Goal: Task Accomplishment & Management: Manage account settings

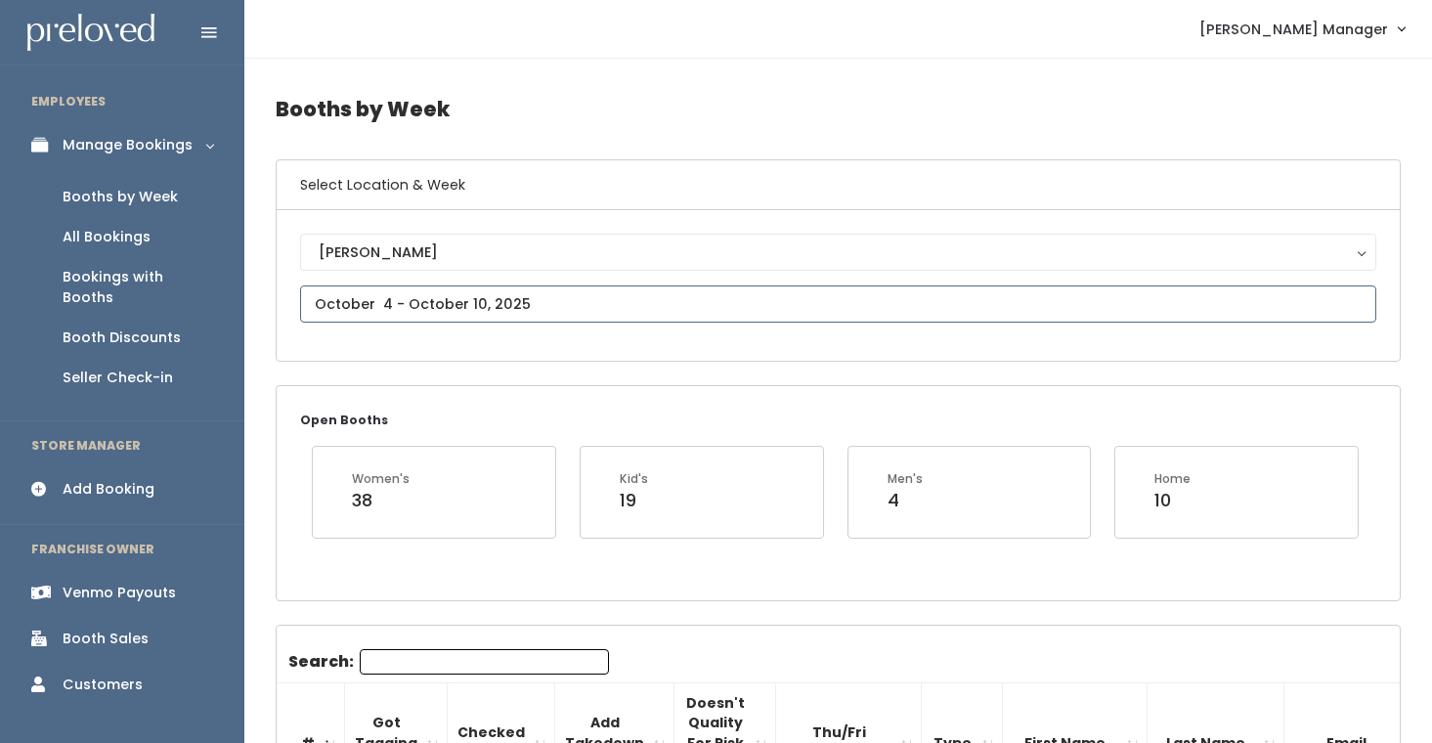
click at [375, 309] on input "text" at bounding box center [838, 303] width 1076 height 37
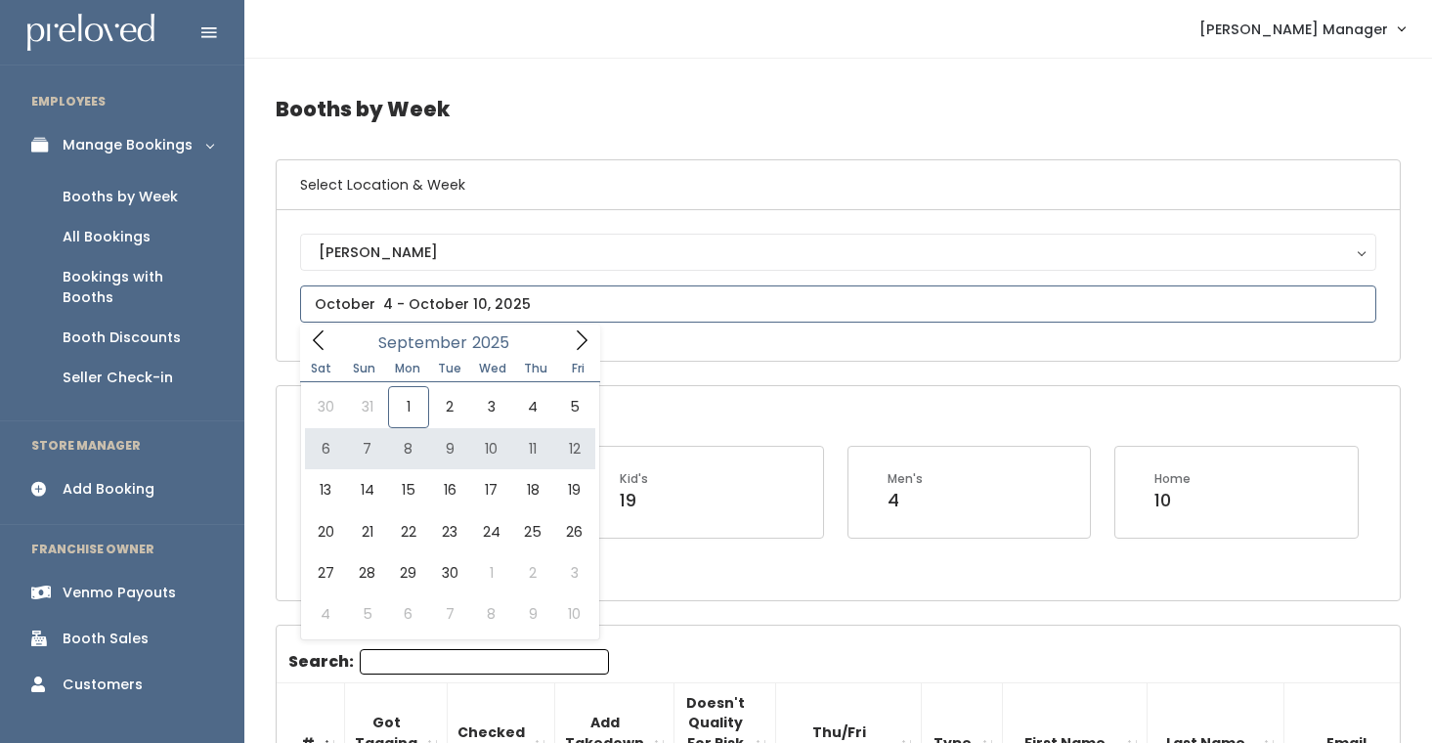
type input "September 6 to September 12"
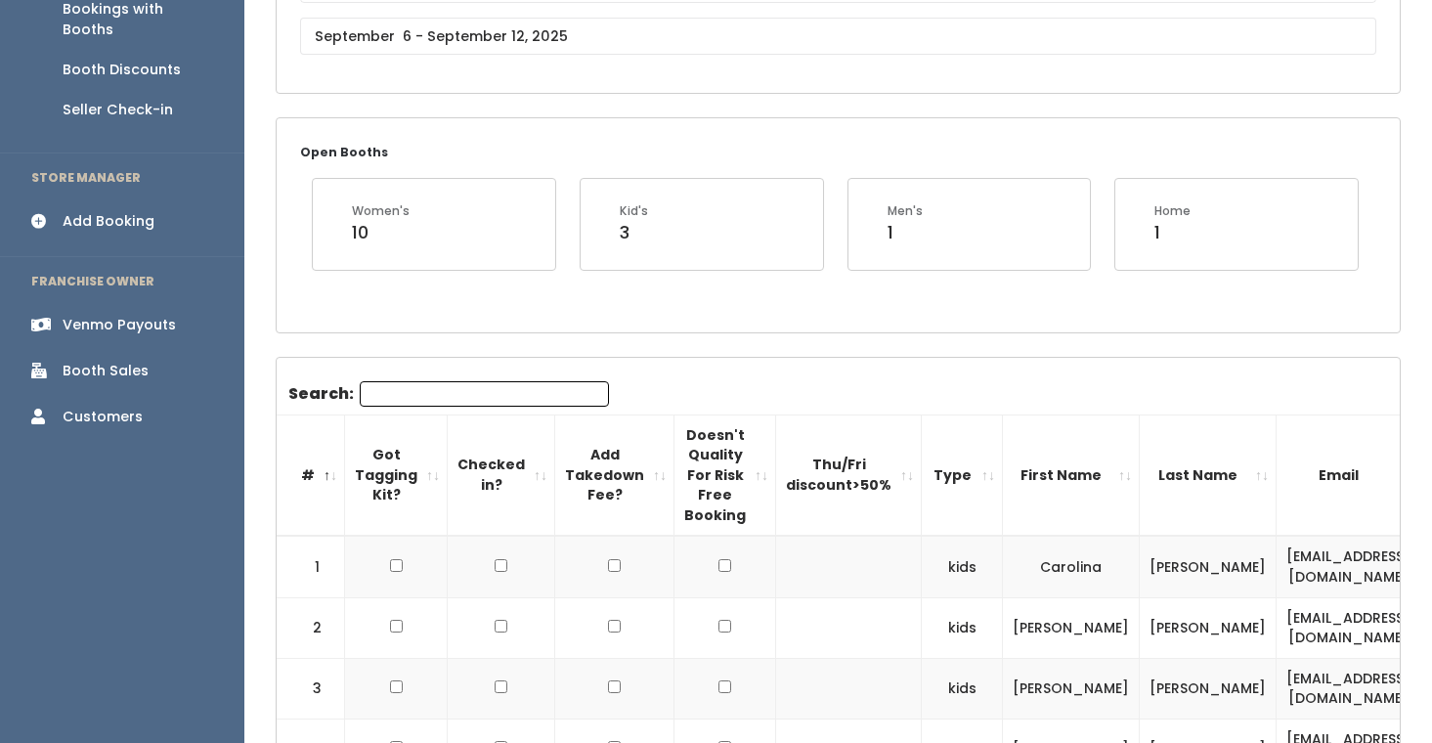
scroll to position [271, 0]
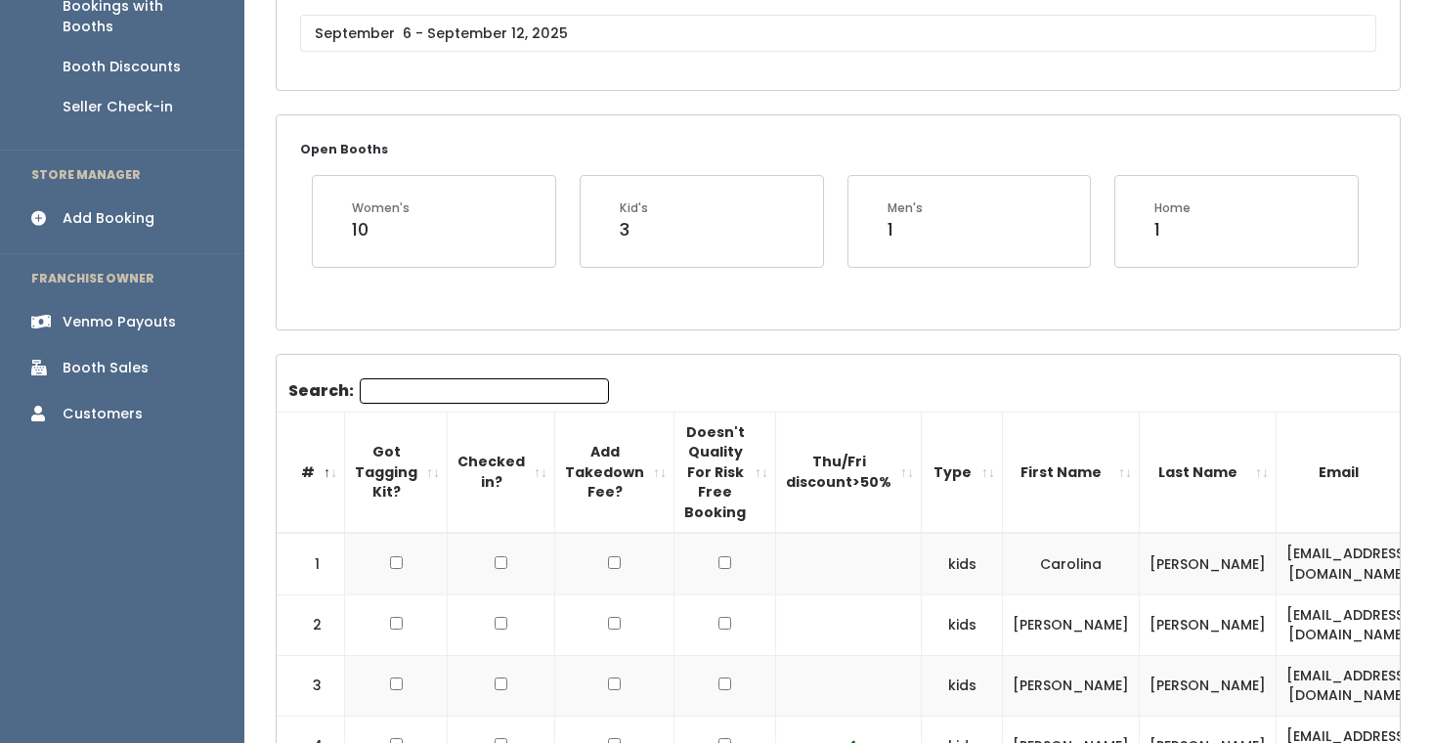
click at [467, 392] on input "Search:" at bounding box center [484, 390] width 249 height 25
type input "a"
click at [555, 11] on div "Houston Houston" at bounding box center [838, 15] width 1076 height 104
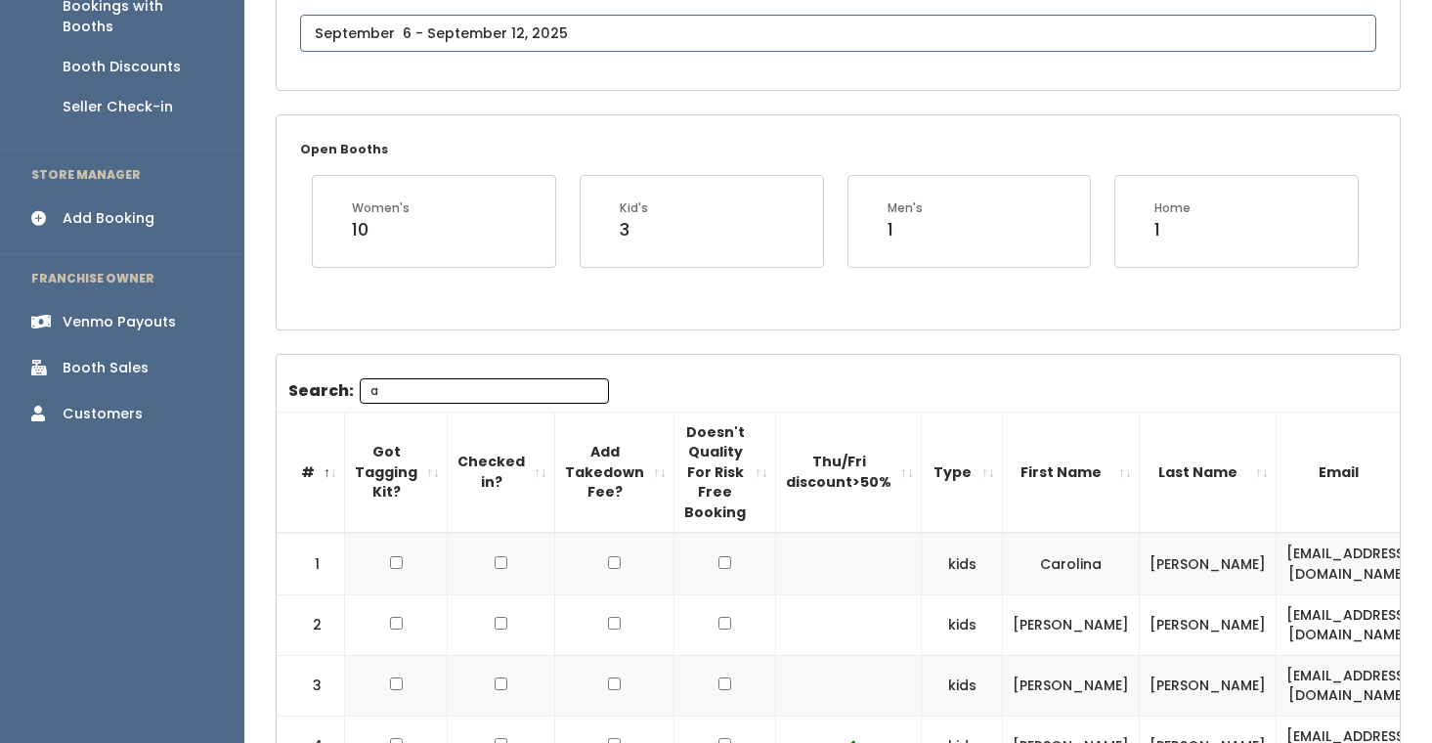
click at [555, 29] on input "text" at bounding box center [838, 33] width 1076 height 37
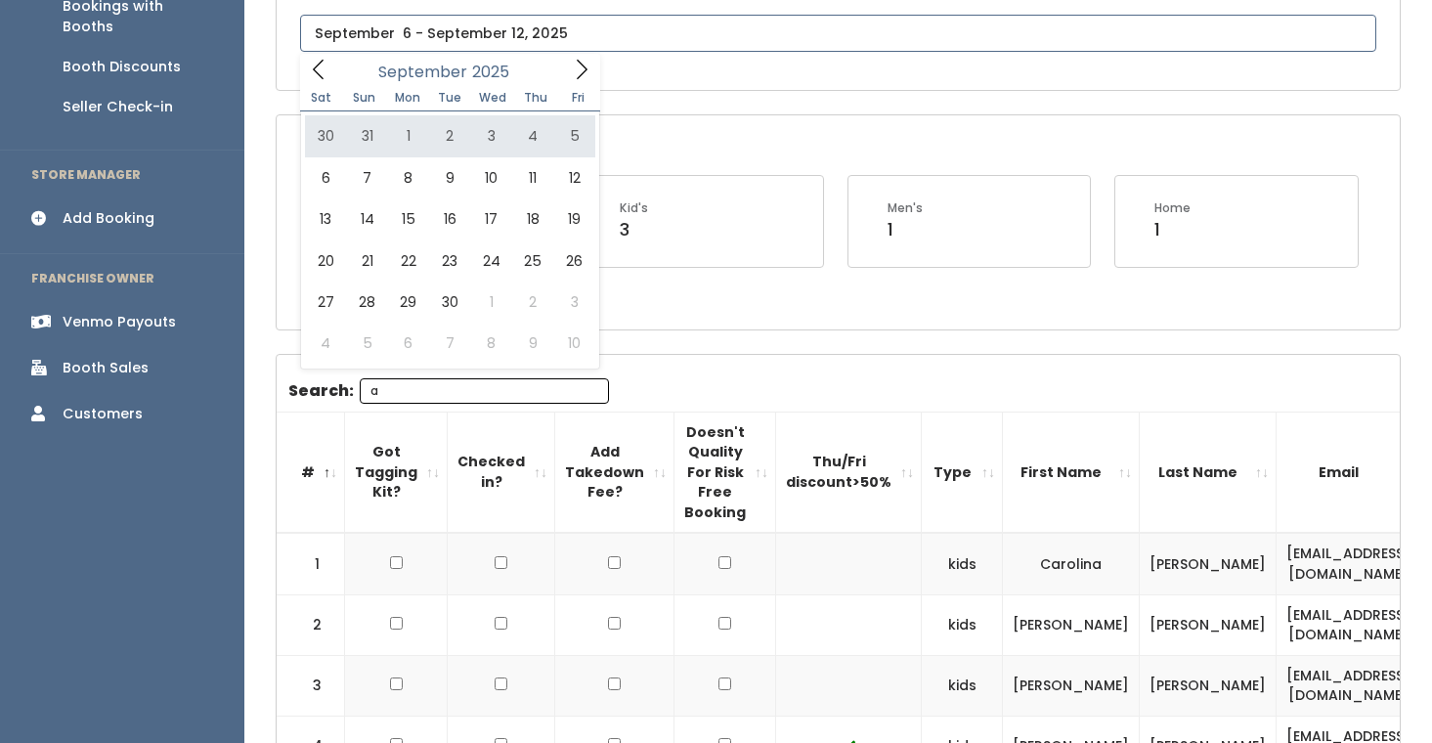
type input "August 30 to September 5"
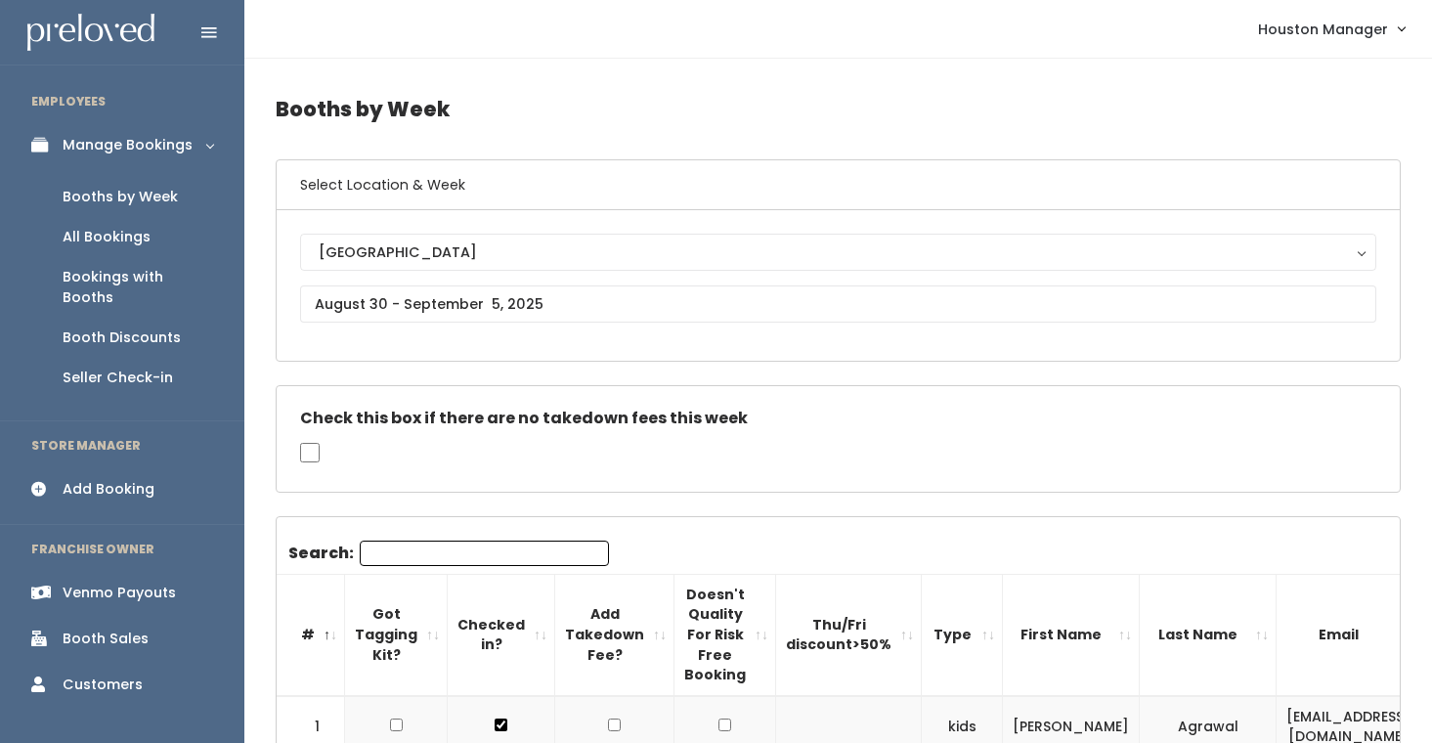
click at [415, 559] on input "Search:" at bounding box center [484, 552] width 249 height 25
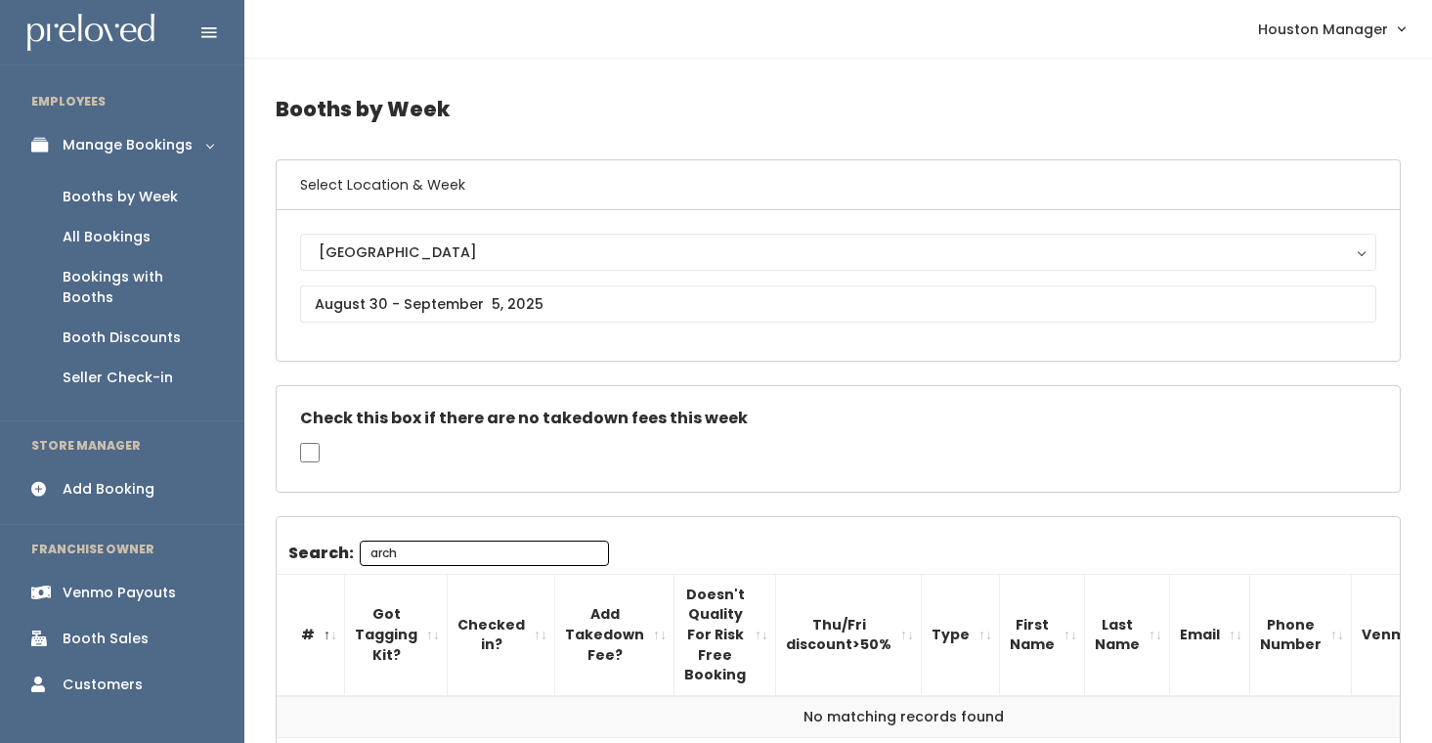
type input "arch"
click at [470, 312] on input "text" at bounding box center [838, 303] width 1076 height 37
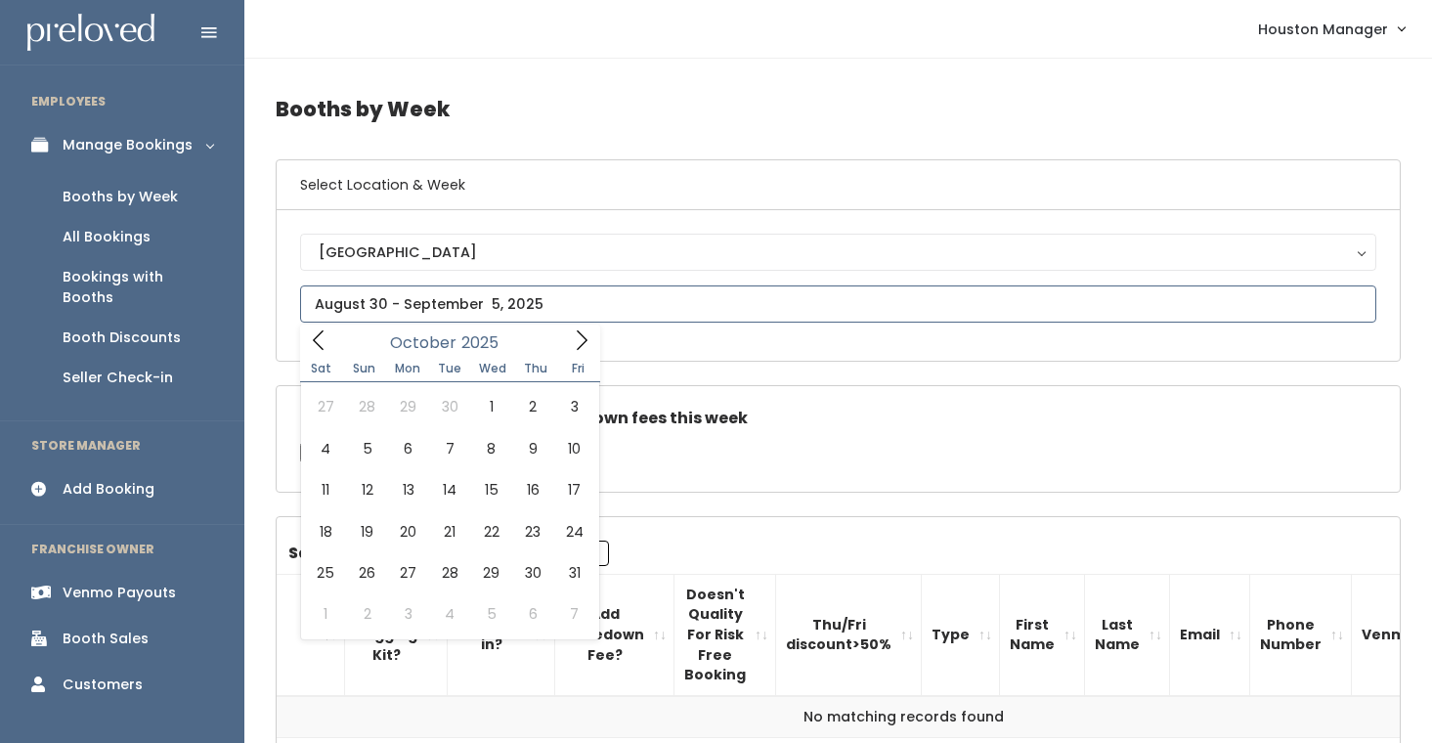
click at [594, 338] on span at bounding box center [581, 339] width 37 height 30
click at [330, 340] on span at bounding box center [318, 339] width 37 height 30
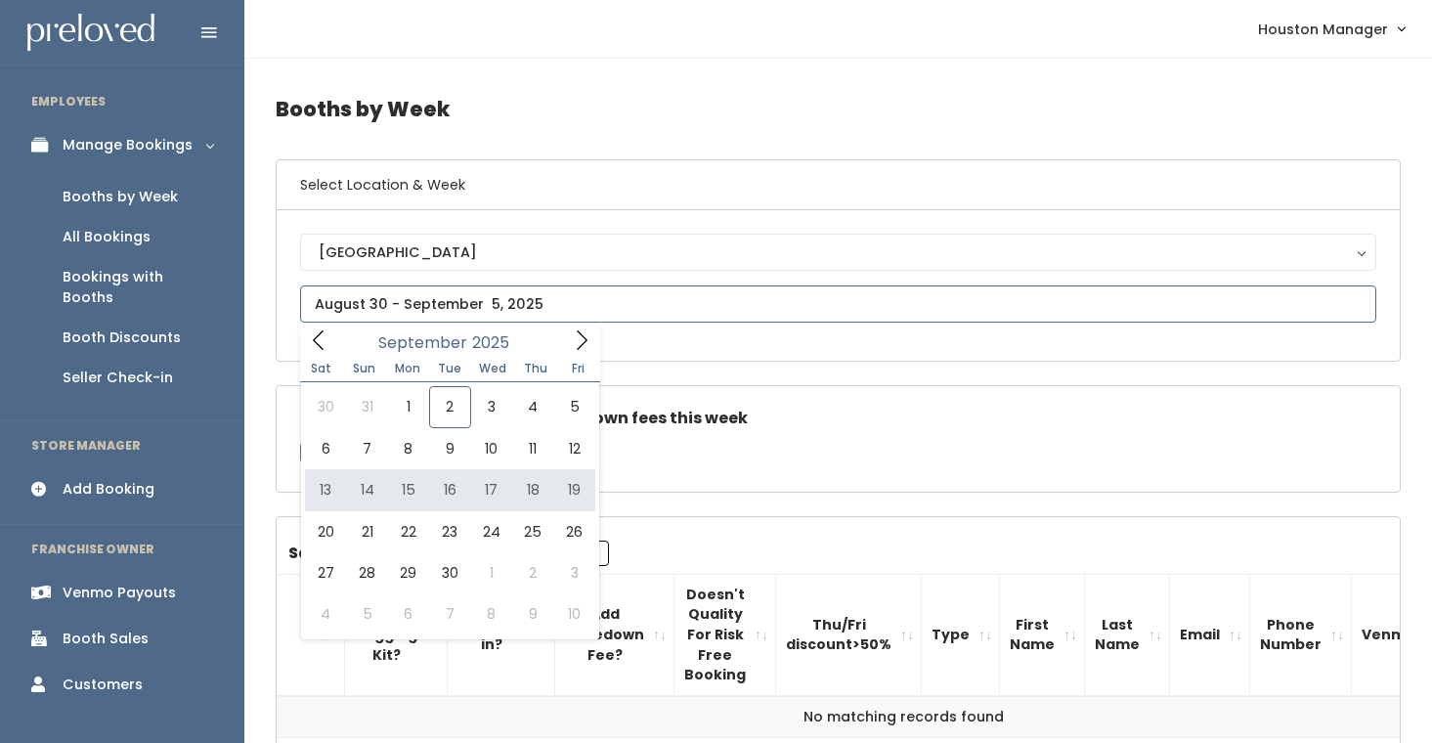
type input "September 13 to September 19"
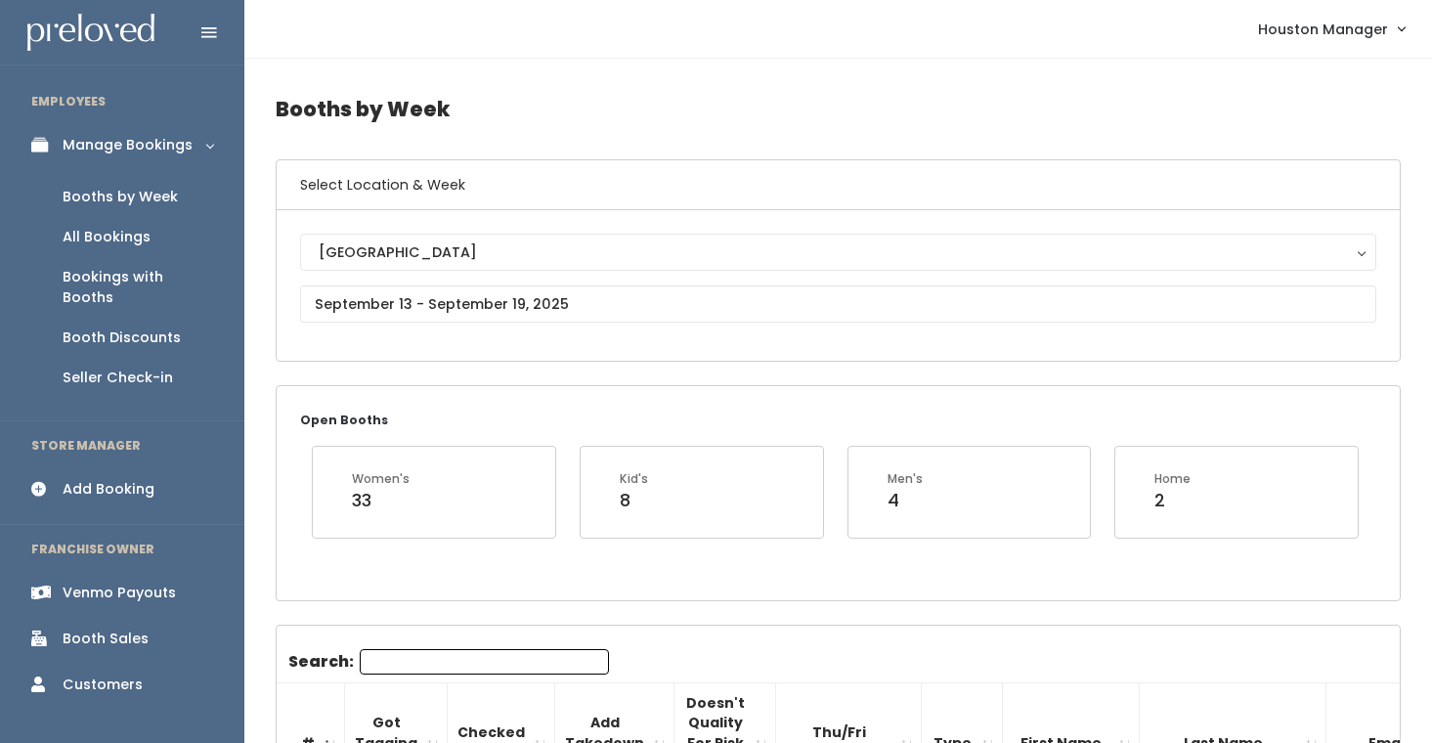
click at [415, 665] on input "Search:" at bounding box center [484, 661] width 249 height 25
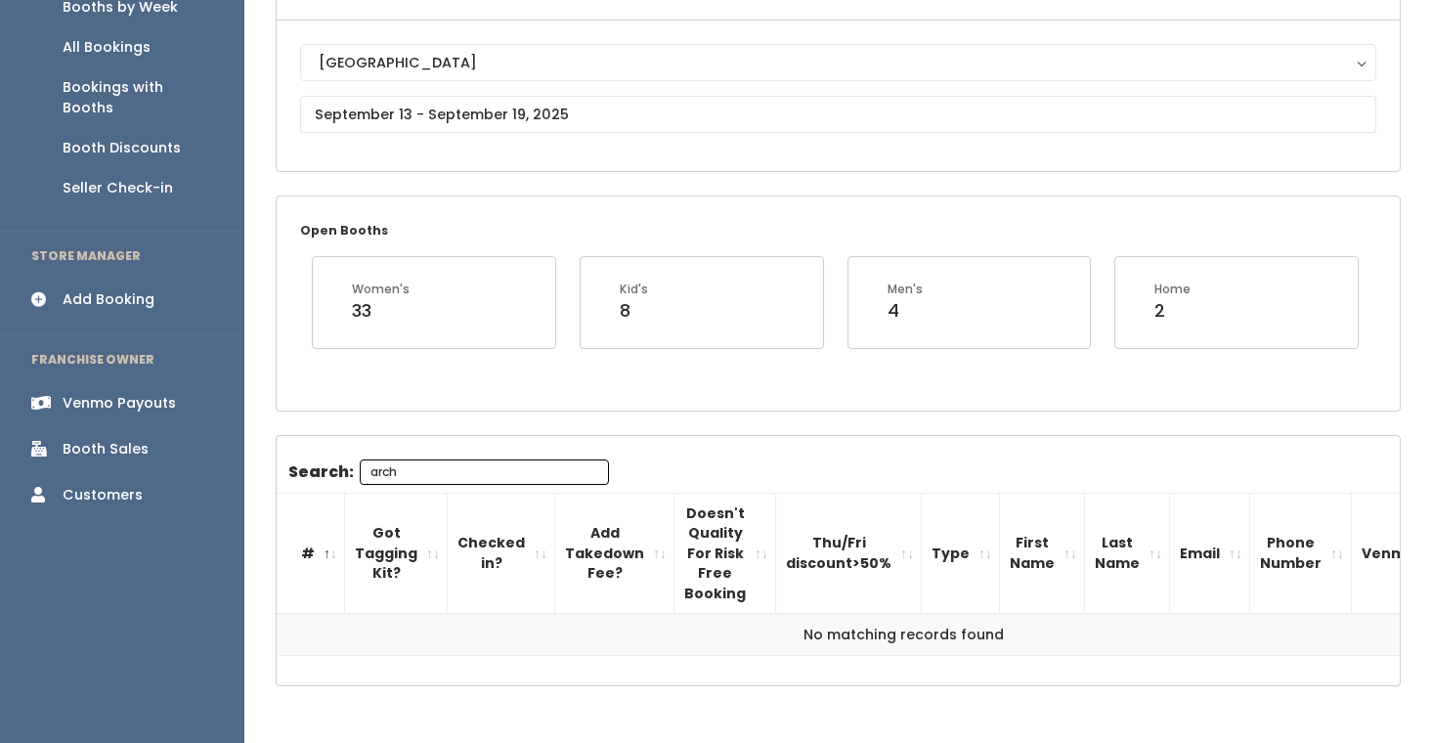
scroll to position [249, 0]
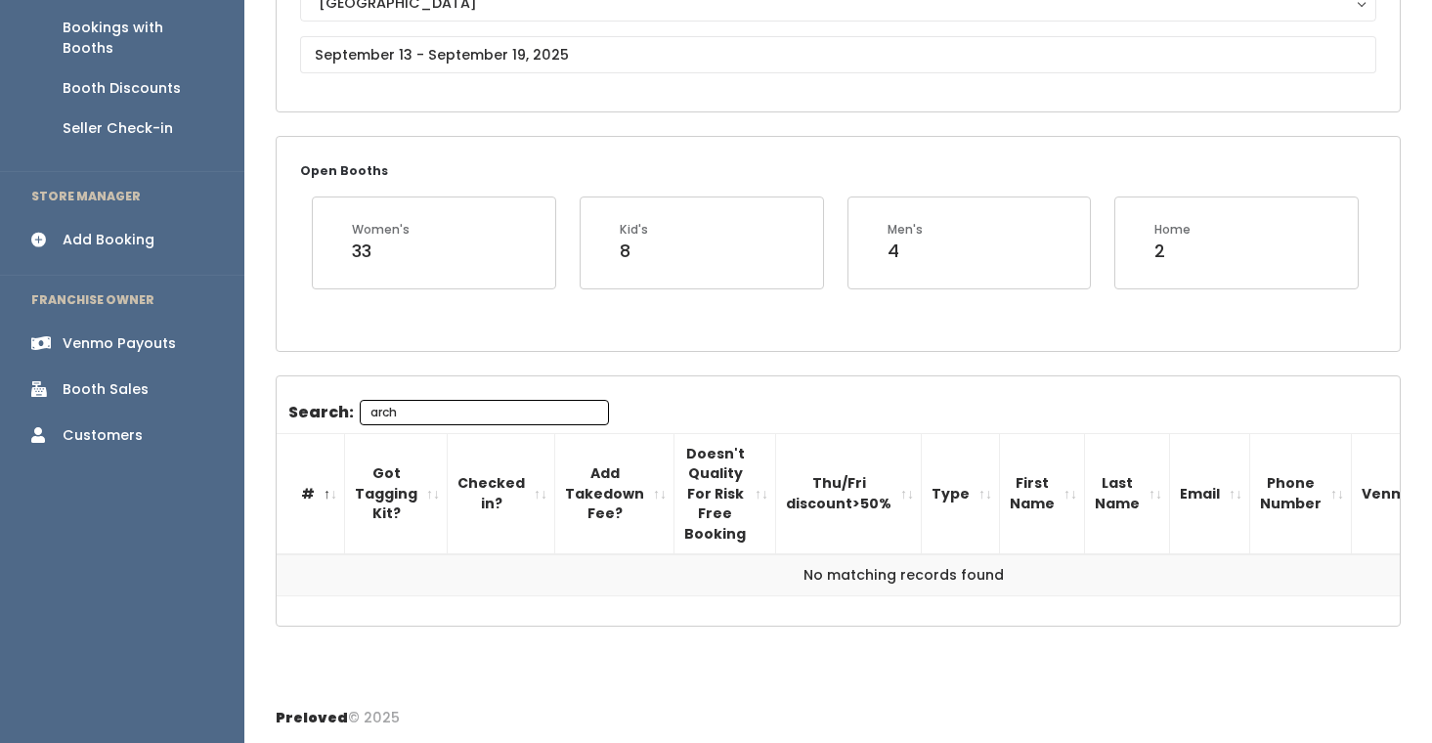
type input "arch"
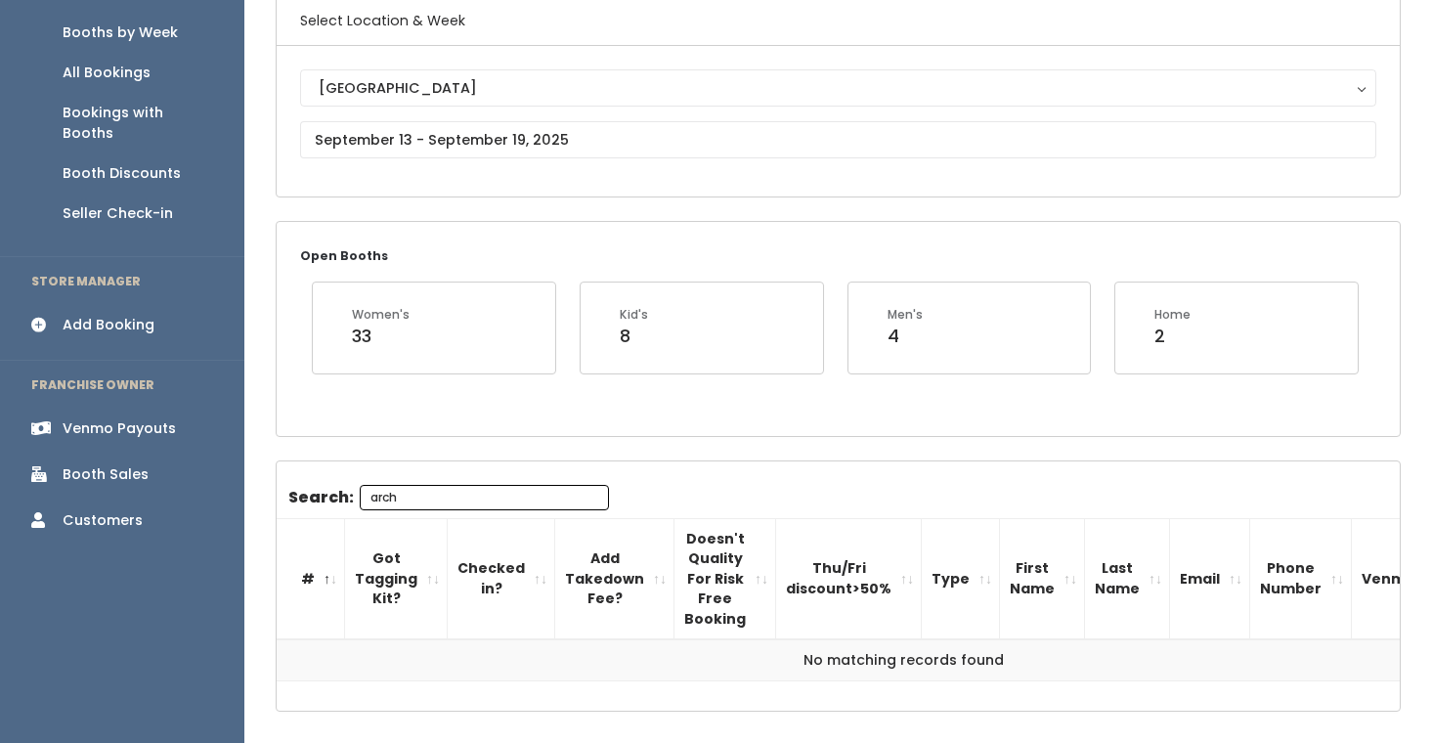
scroll to position [120, 0]
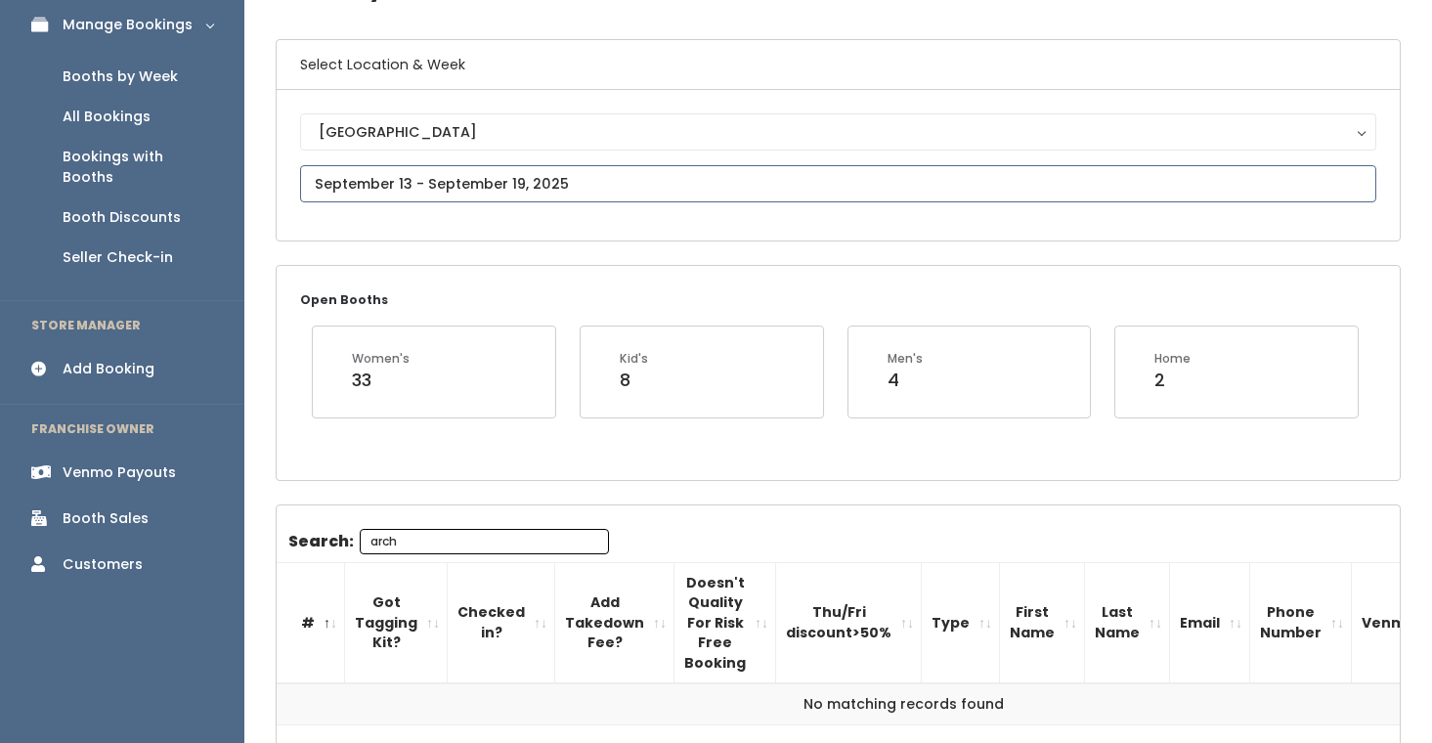
click at [475, 167] on input "text" at bounding box center [838, 183] width 1076 height 37
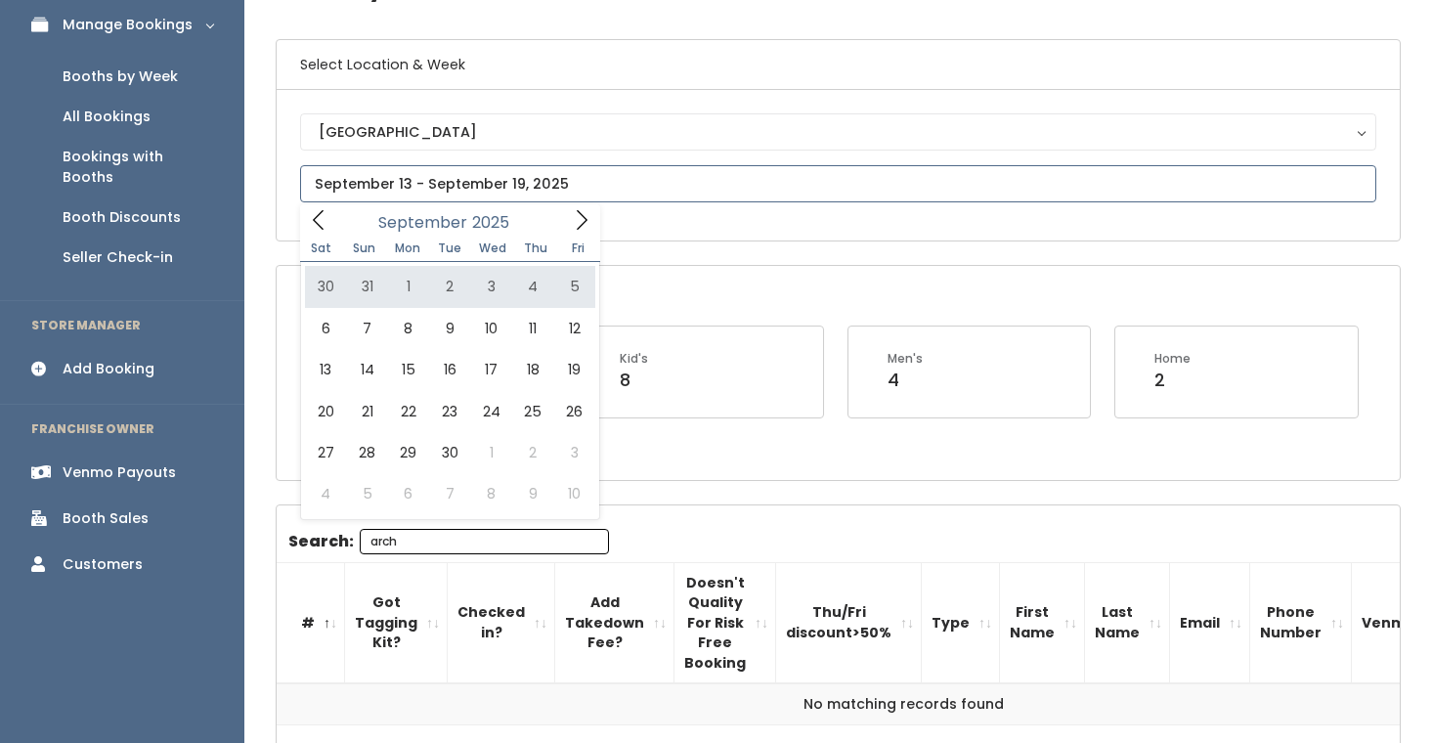
type input "August 30 to September 5"
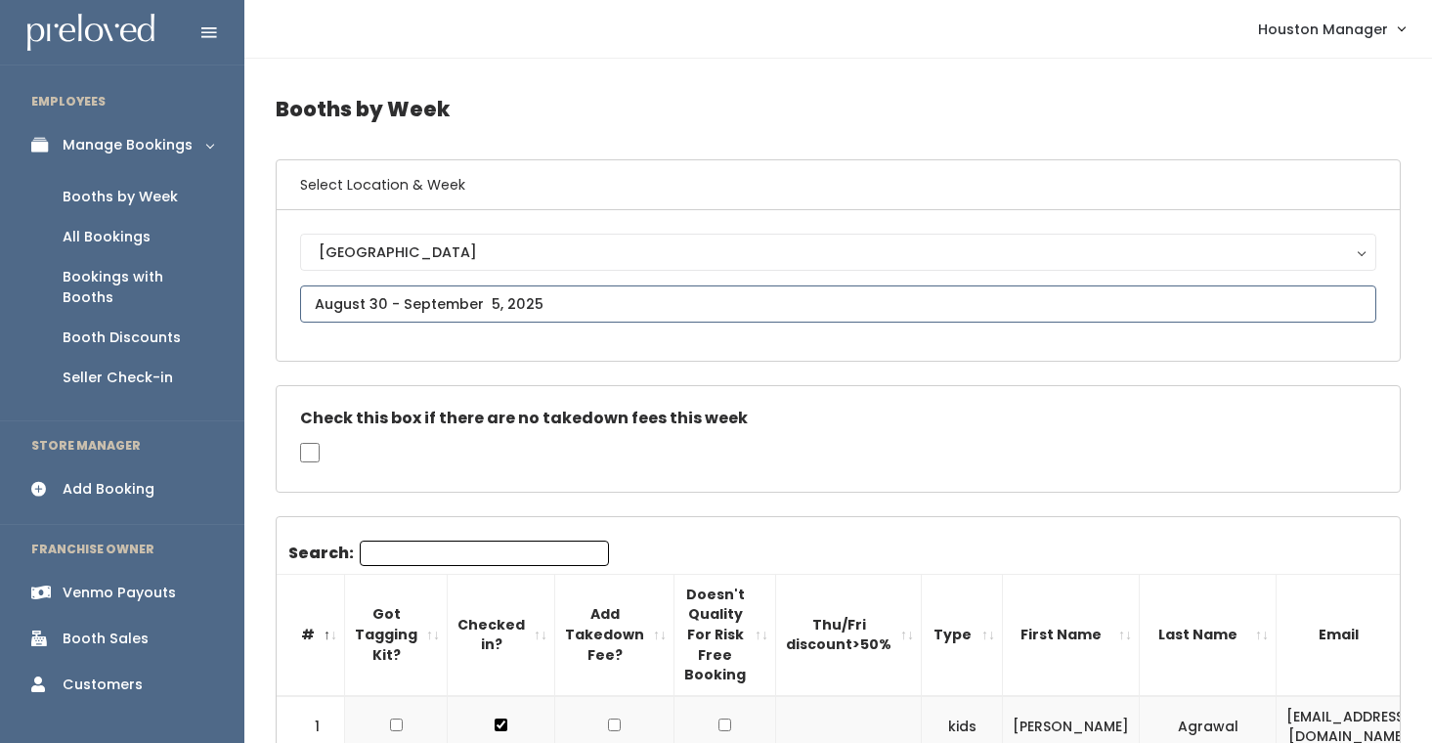
click at [544, 303] on input "text" at bounding box center [838, 303] width 1076 height 37
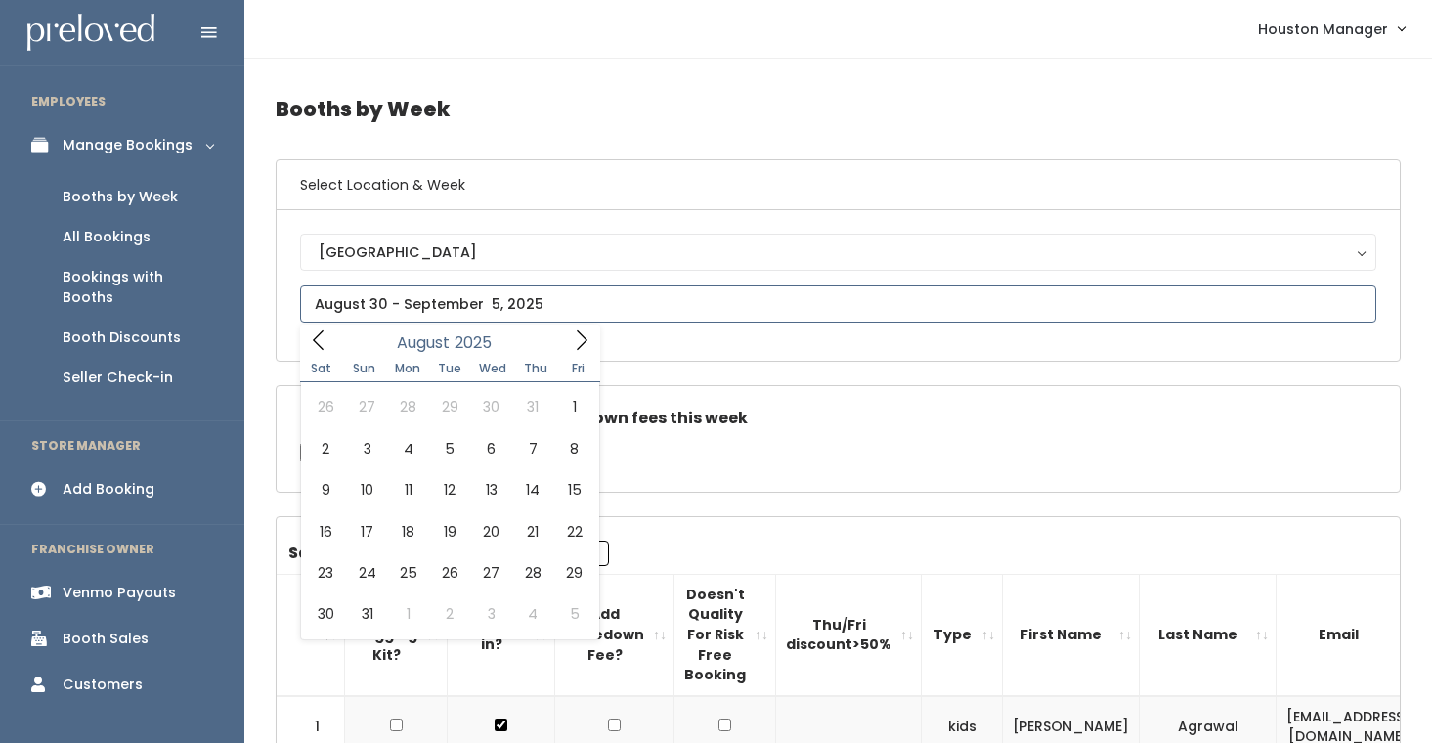
click at [324, 329] on span at bounding box center [318, 339] width 37 height 30
type input "August 23 to August 29"
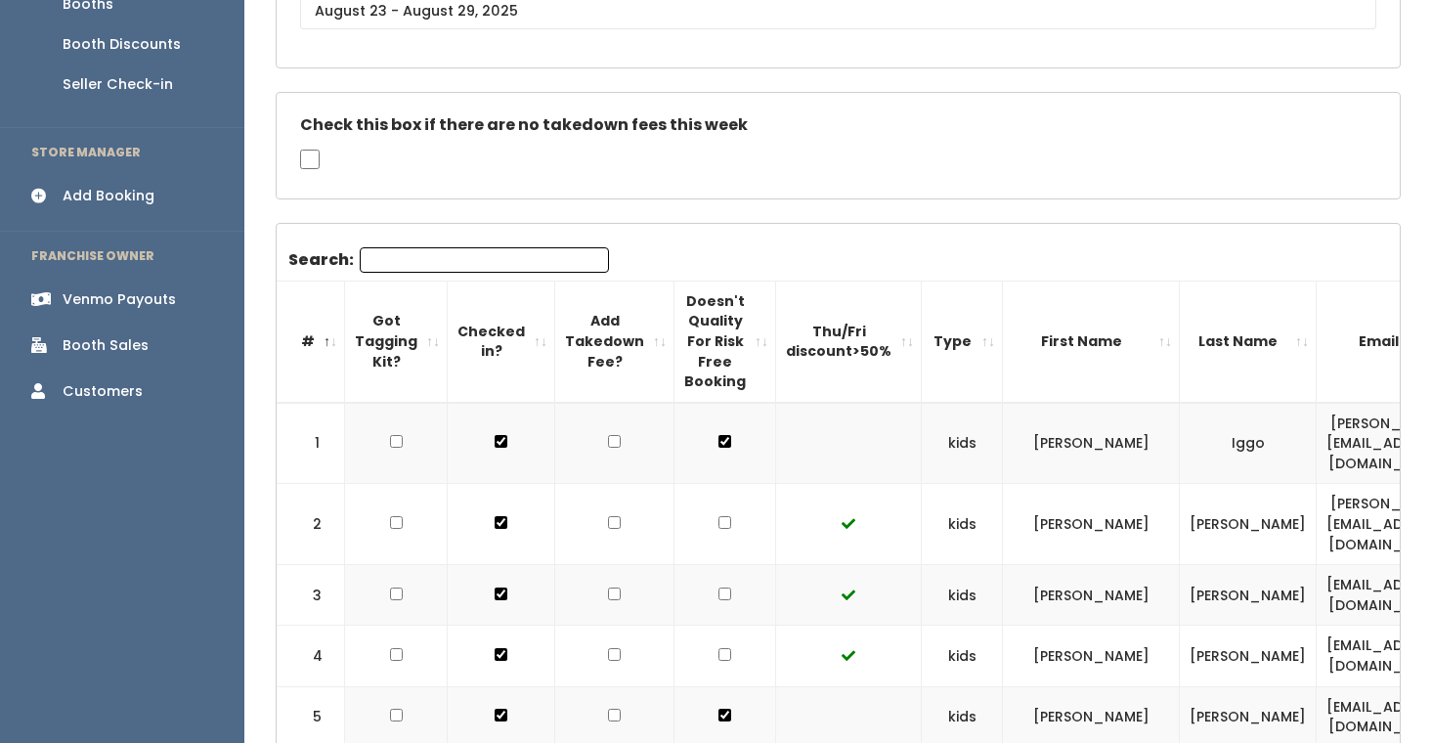
scroll to position [290, 0]
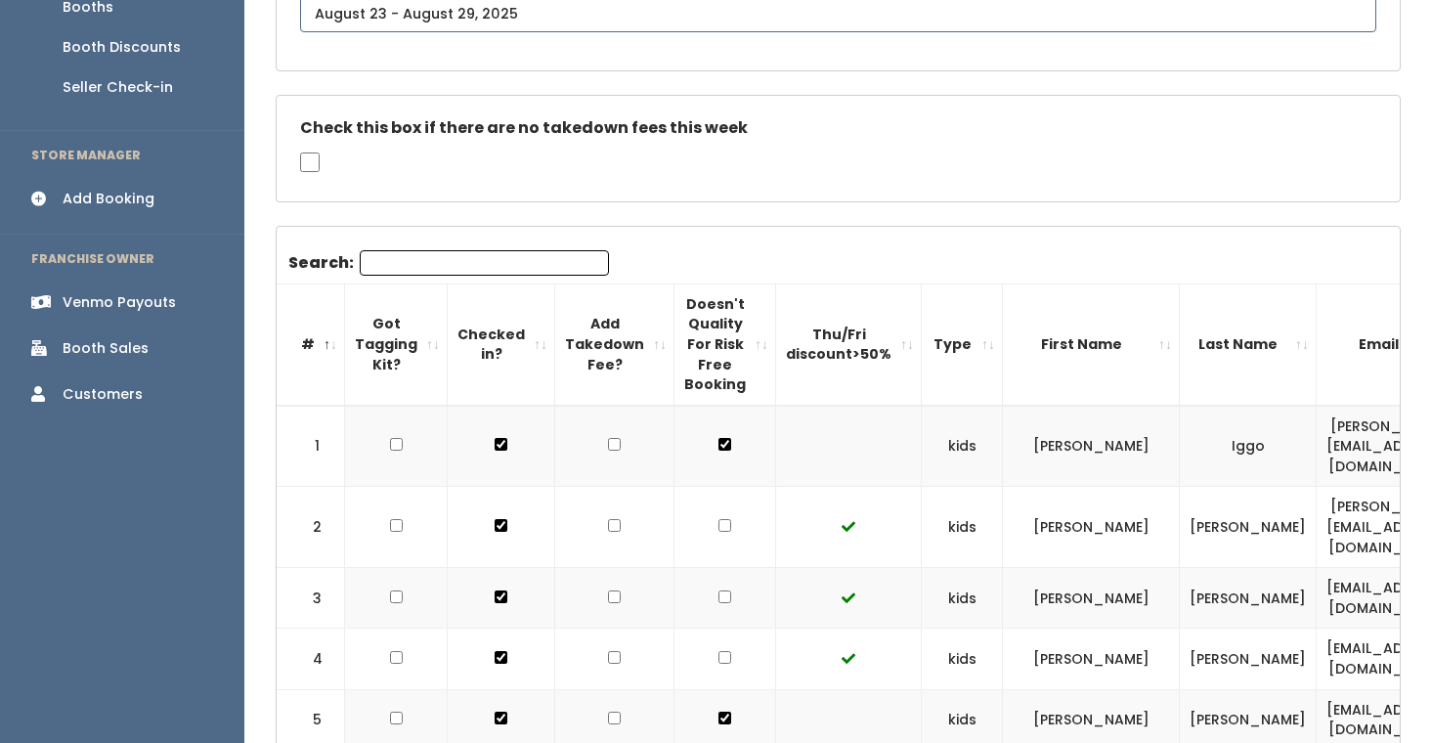
click at [450, 25] on input "text" at bounding box center [838, 13] width 1076 height 37
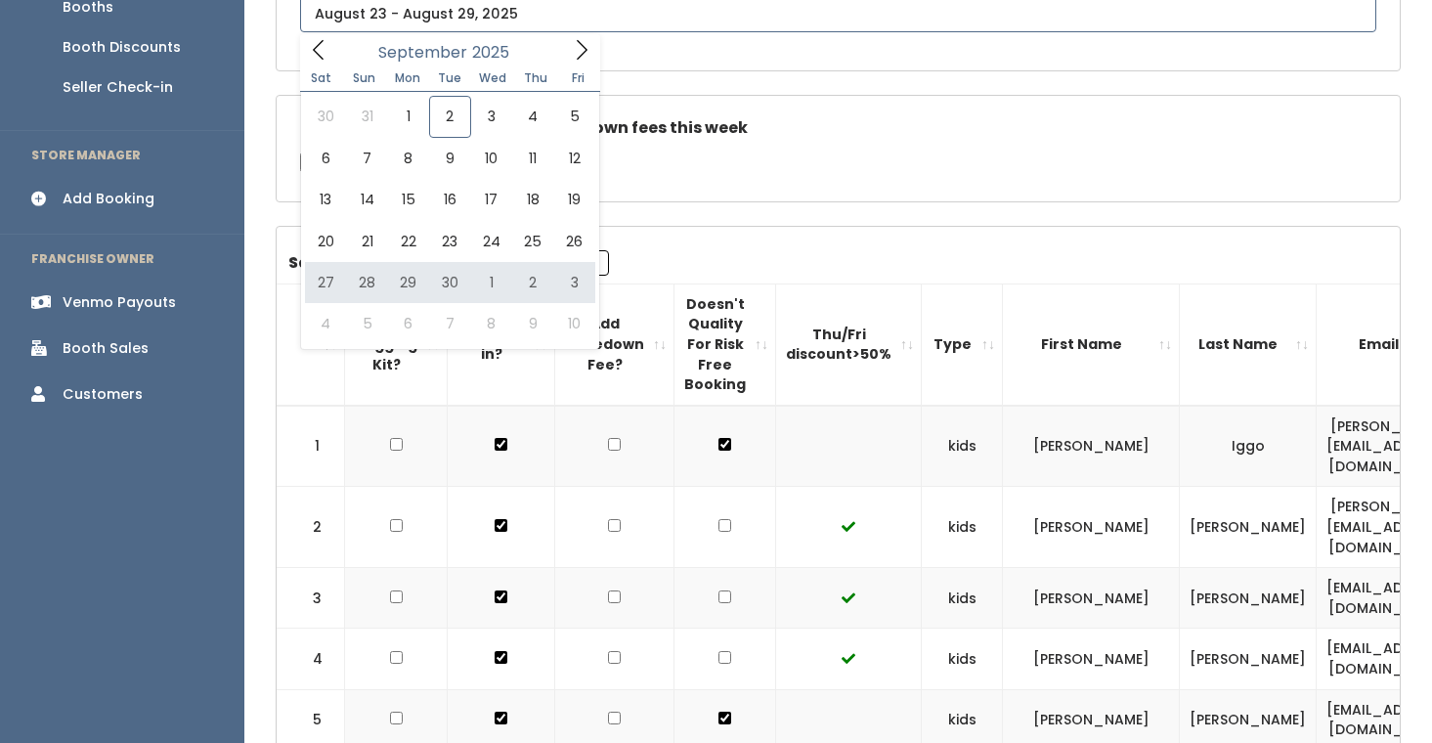
type input "September 27 to October 3"
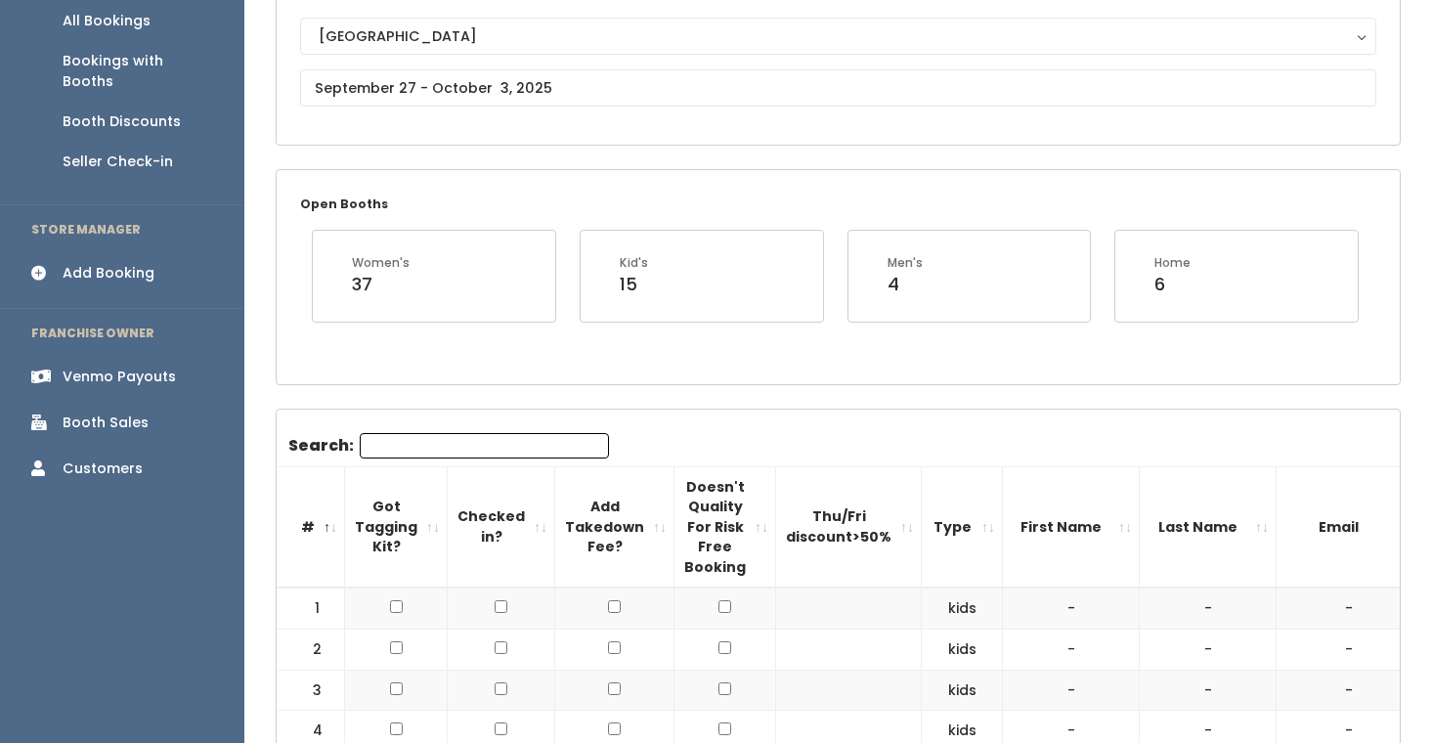
scroll to position [78, 0]
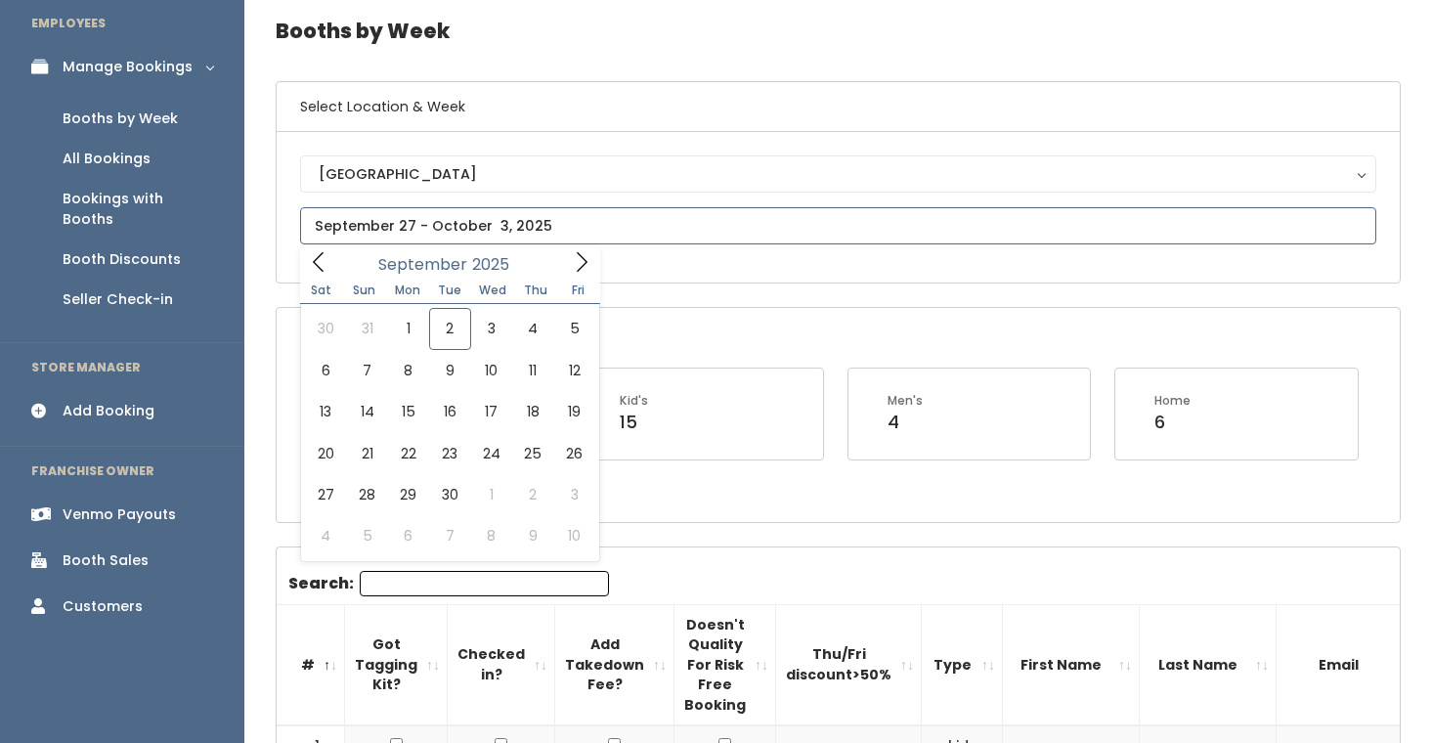
click at [465, 232] on input "text" at bounding box center [838, 225] width 1076 height 37
type input "September 27 to October 3"
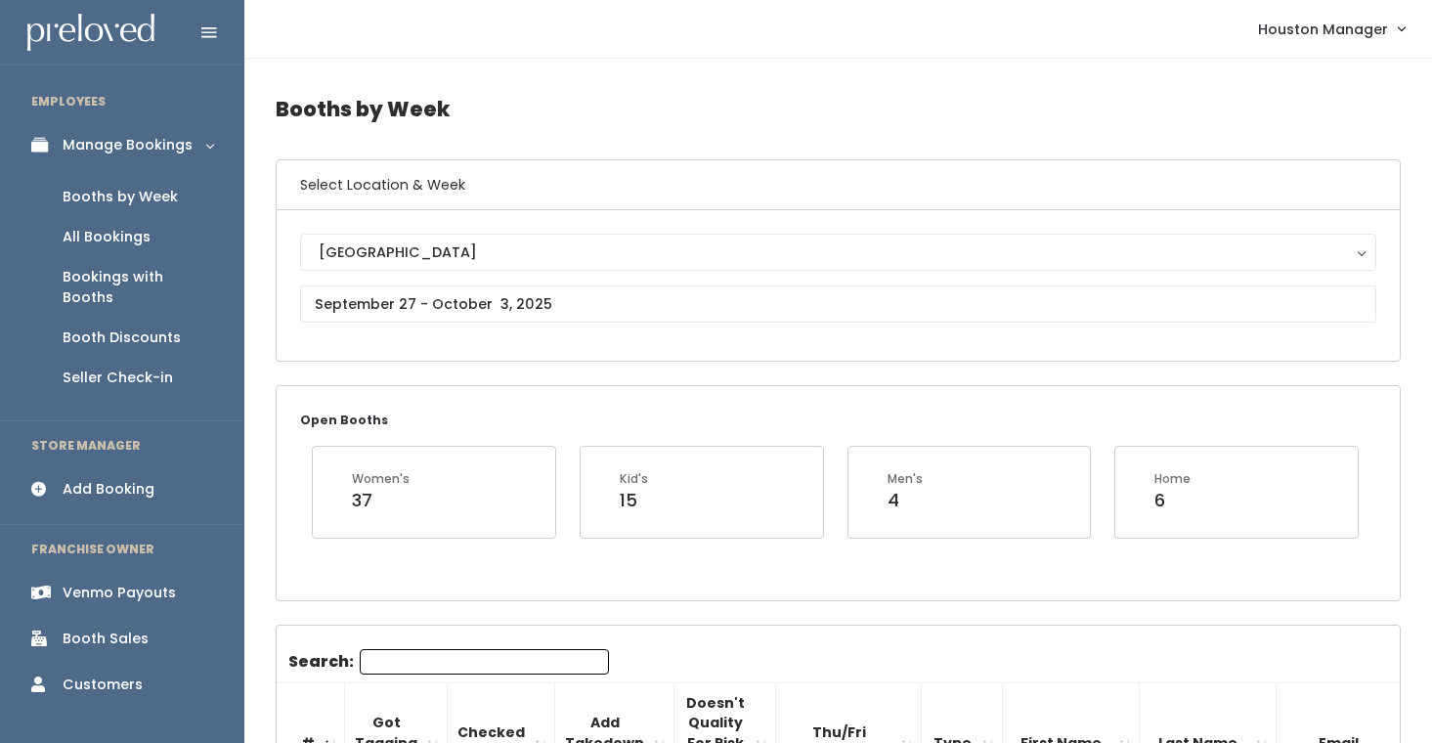
click at [464, 668] on input "Search:" at bounding box center [484, 661] width 249 height 25
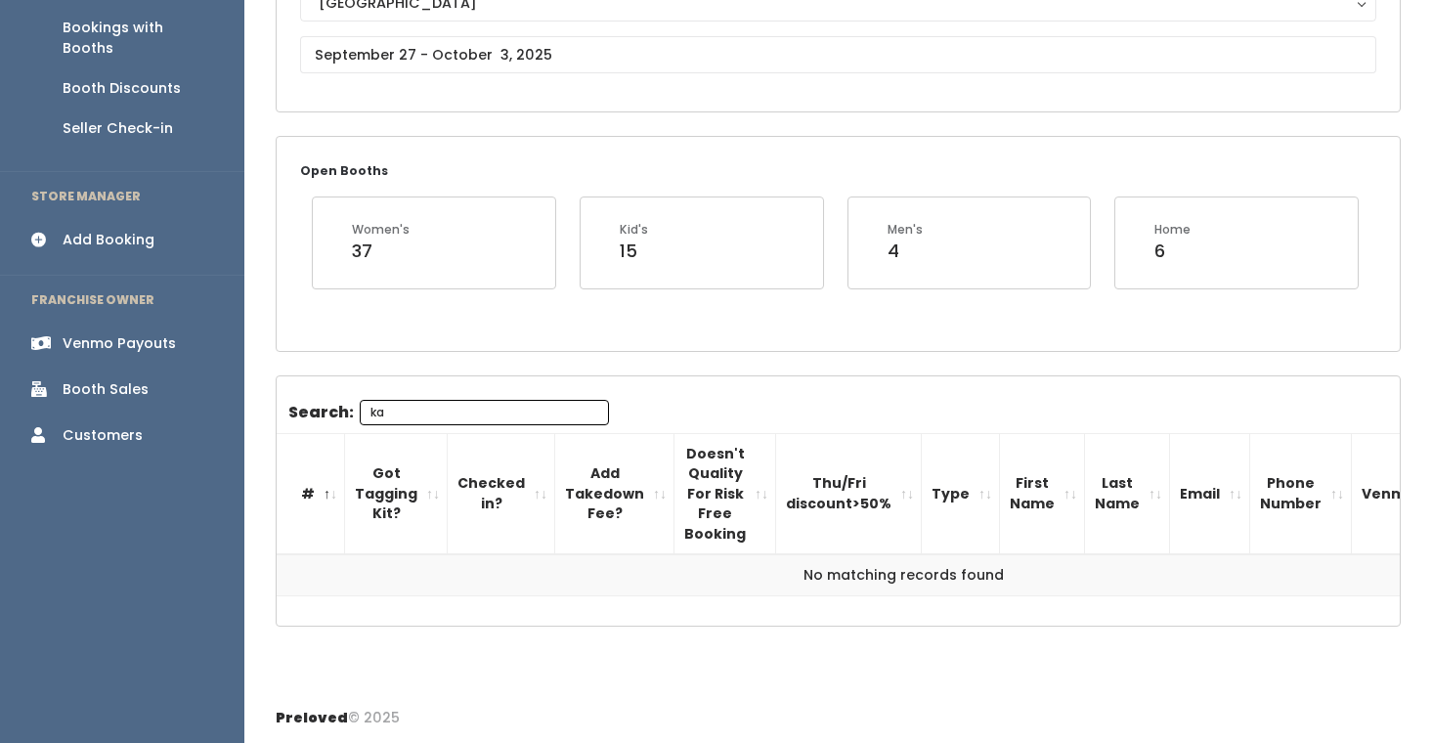
type input "ka"
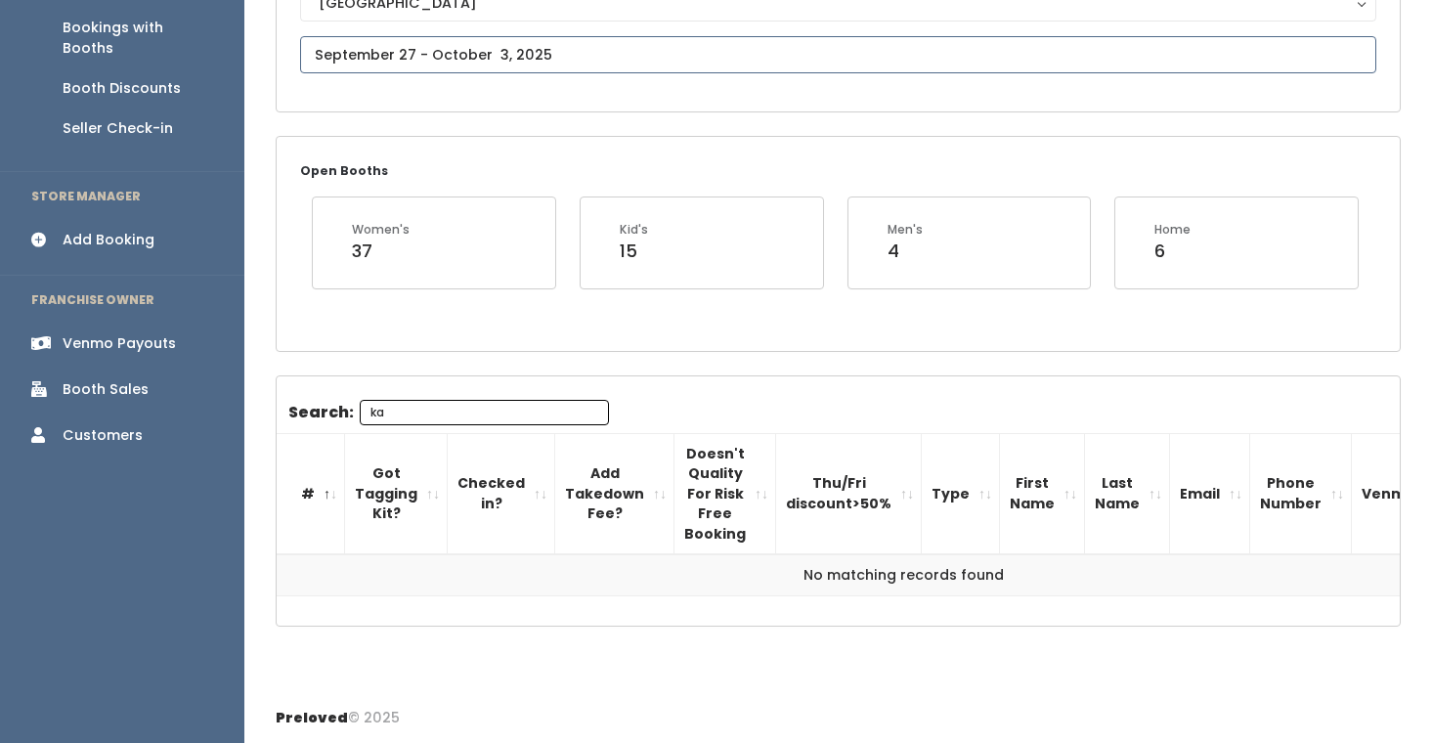
click at [477, 69] on body "EMPLOYEES Manage Bookings Booths by Week All Bookings Bookings with Booths Boot…" at bounding box center [716, 247] width 1432 height 993
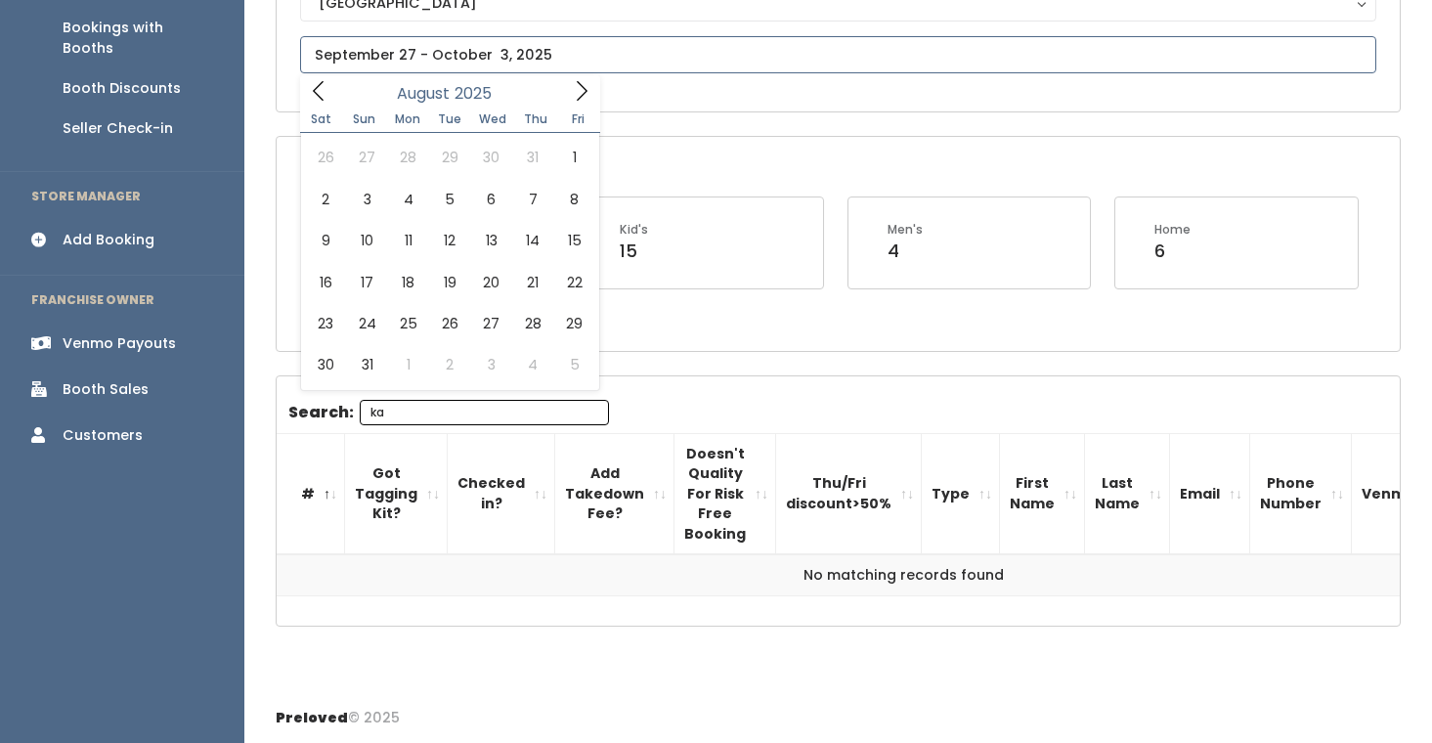
click at [311, 85] on icon at bounding box center [319, 91] width 22 height 22
click at [597, 87] on span at bounding box center [581, 90] width 37 height 30
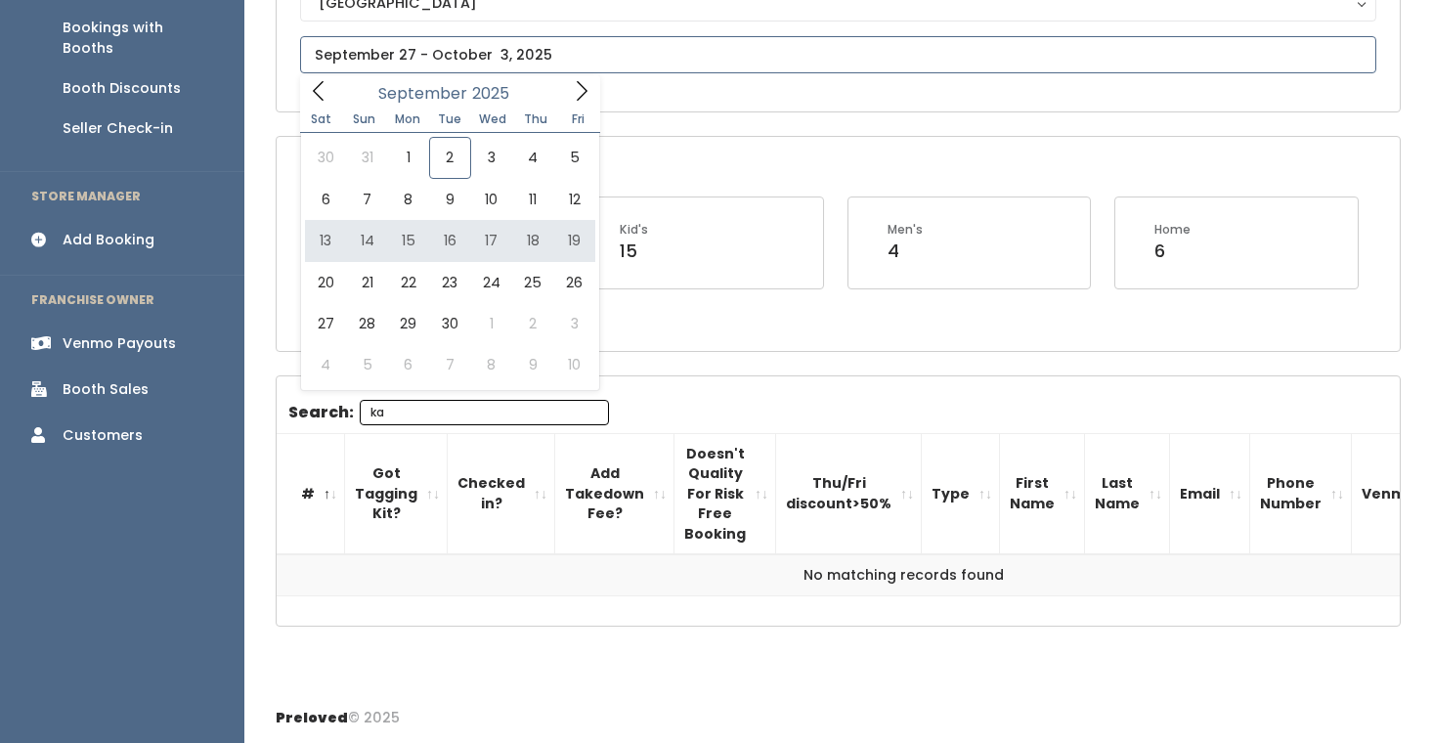
type input "September 13 to September 19"
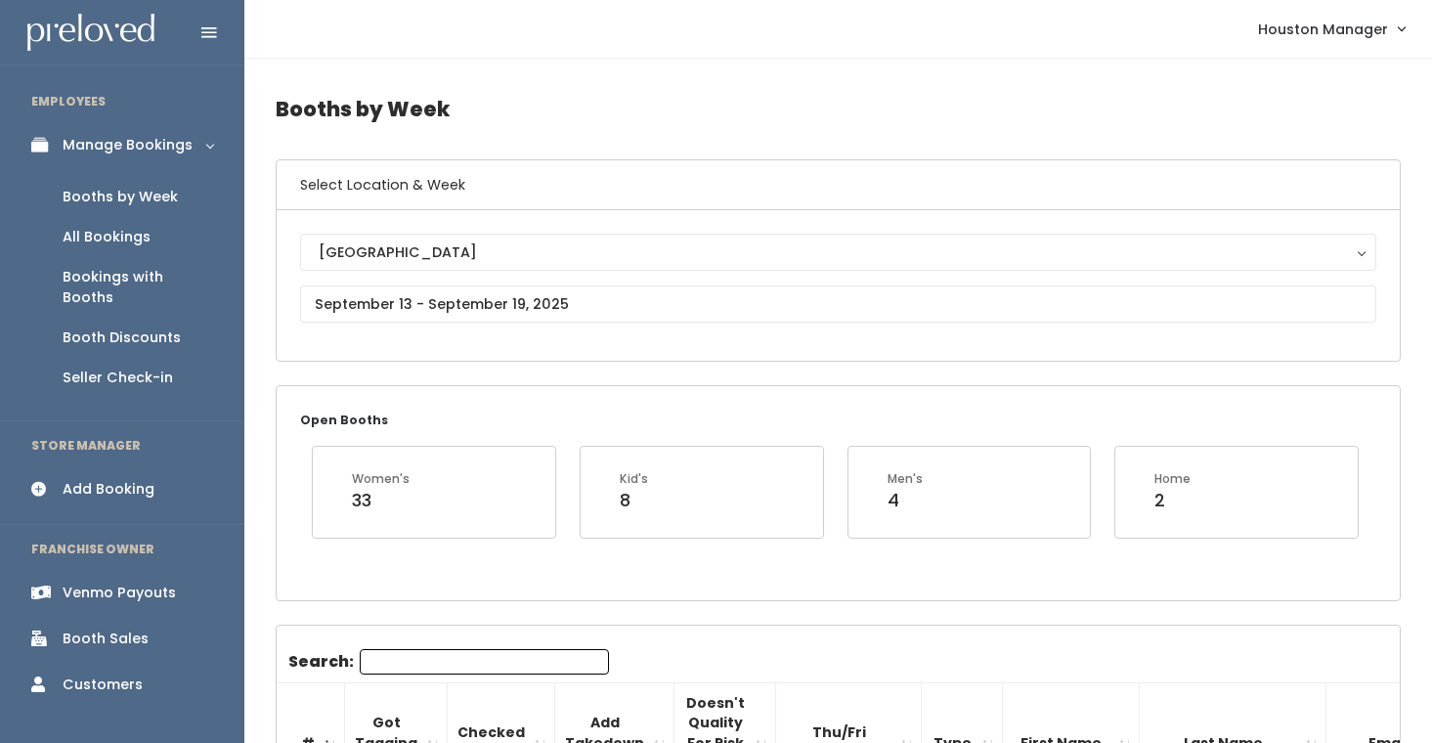
click at [377, 657] on input "Search:" at bounding box center [484, 661] width 249 height 25
type input "kai"
click at [165, 238] on link "All Bookings" at bounding box center [122, 237] width 244 height 40
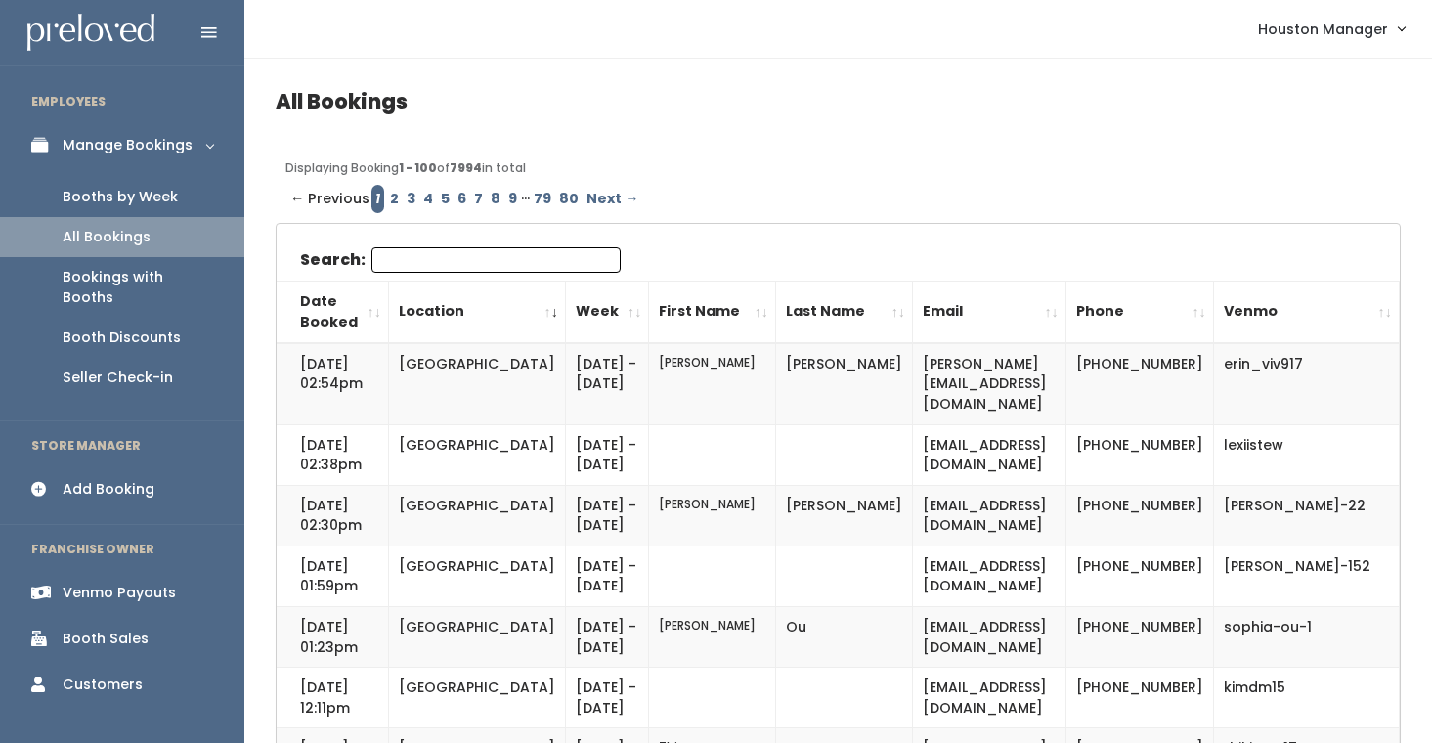
click at [432, 248] on input "Search:" at bounding box center [495, 259] width 249 height 25
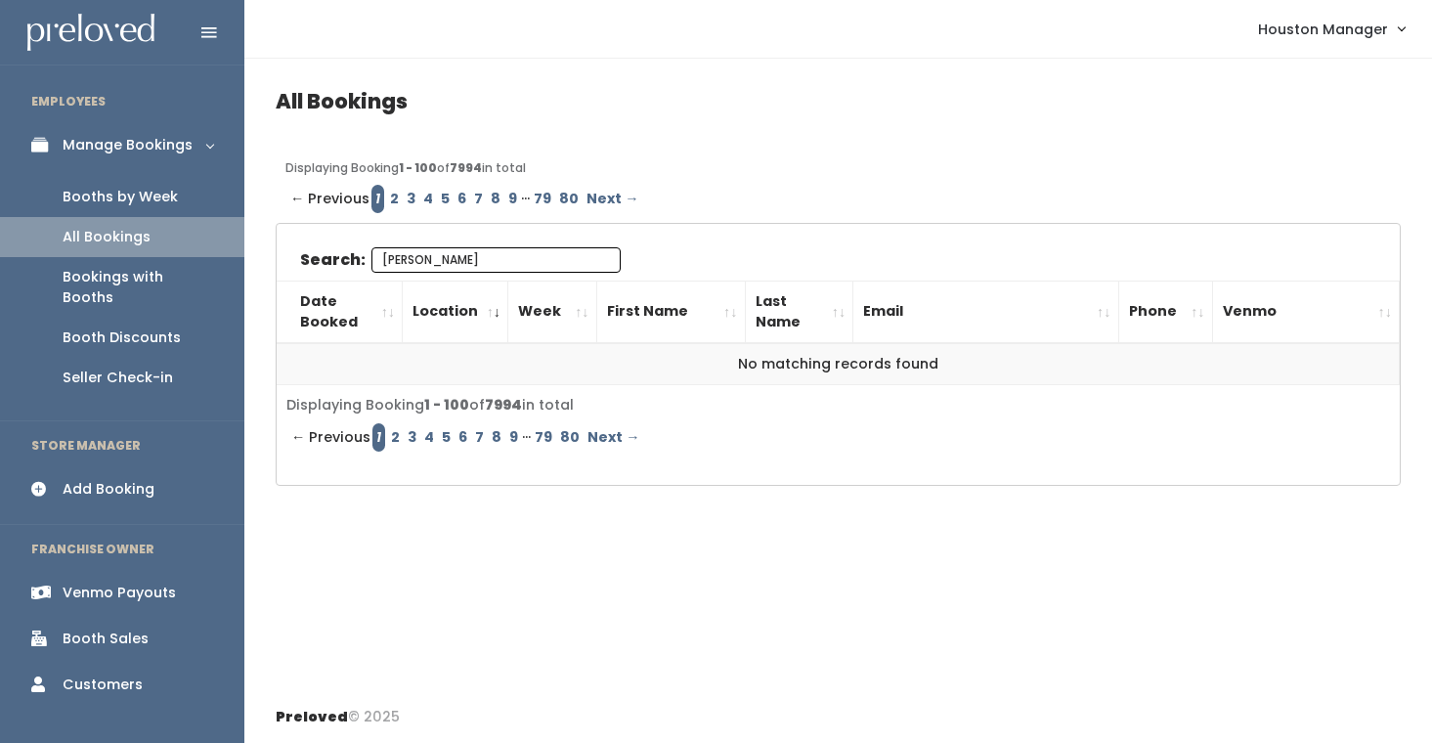
type input "kail"
click at [495, 257] on input "kail" at bounding box center [495, 259] width 249 height 25
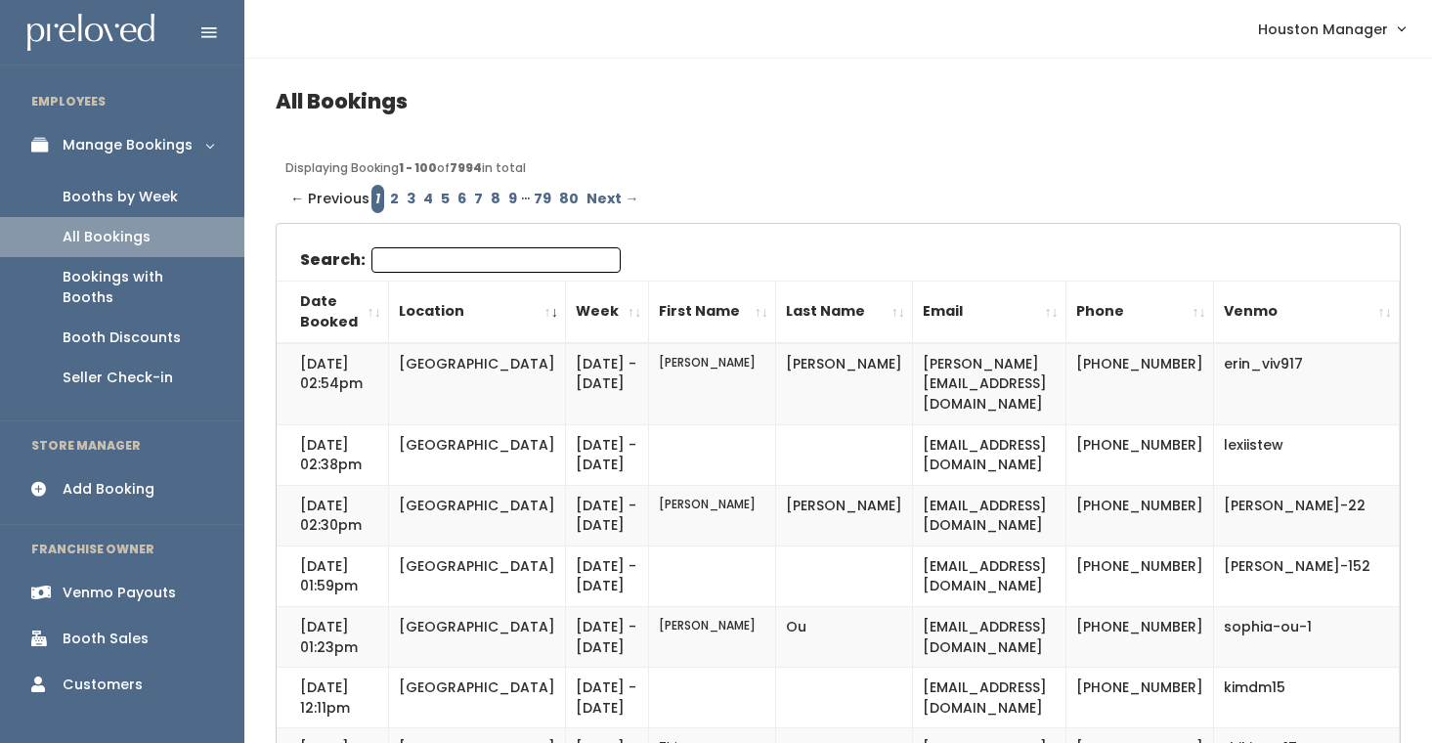
paste input "[EMAIL_ADDRESS][DOMAIN_NAME]"
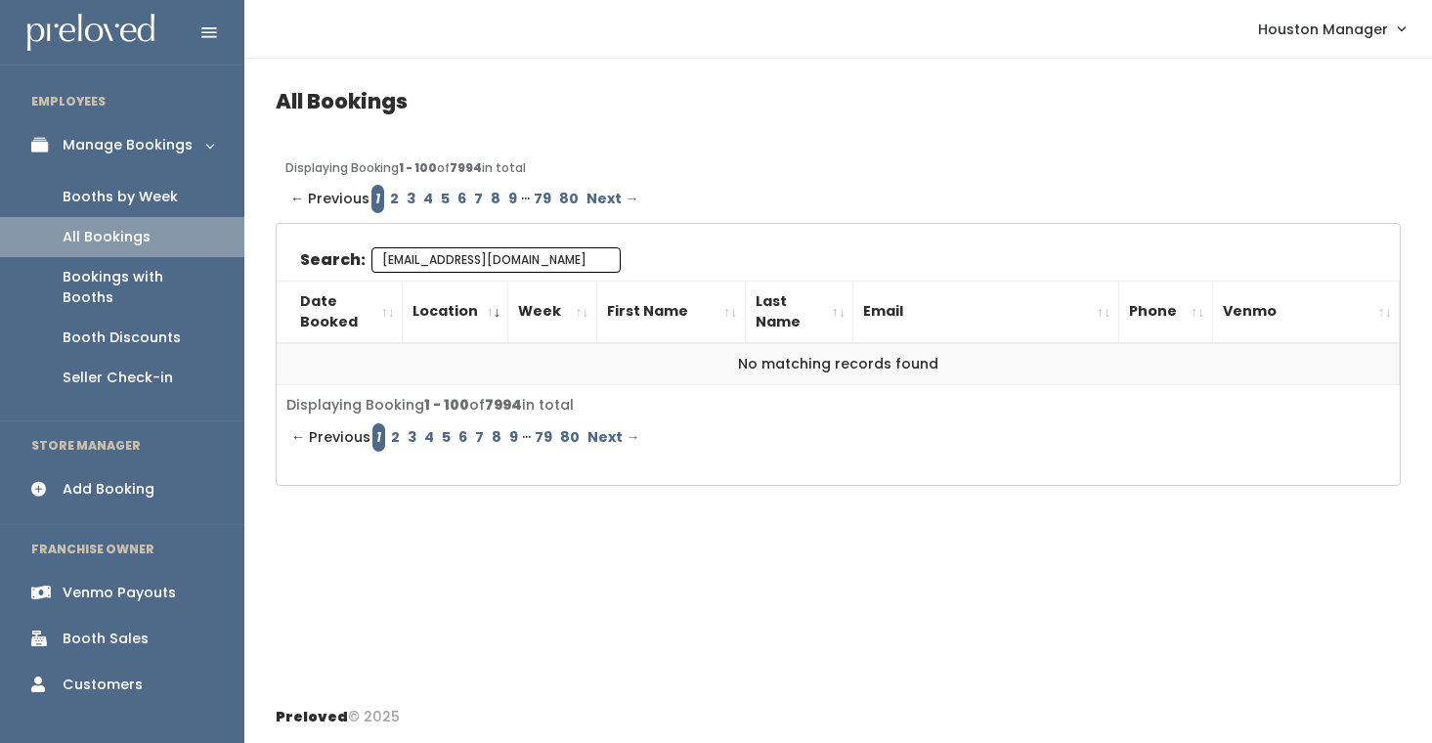
type input "[EMAIL_ADDRESS][DOMAIN_NAME]"
click at [542, 247] on div "Search: kaileekirk@gmail.com Date Booked Location Week First Name Last Name Ema…" at bounding box center [838, 316] width 1123 height 138
click at [207, 274] on div "Bookings with Booths" at bounding box center [138, 287] width 151 height 41
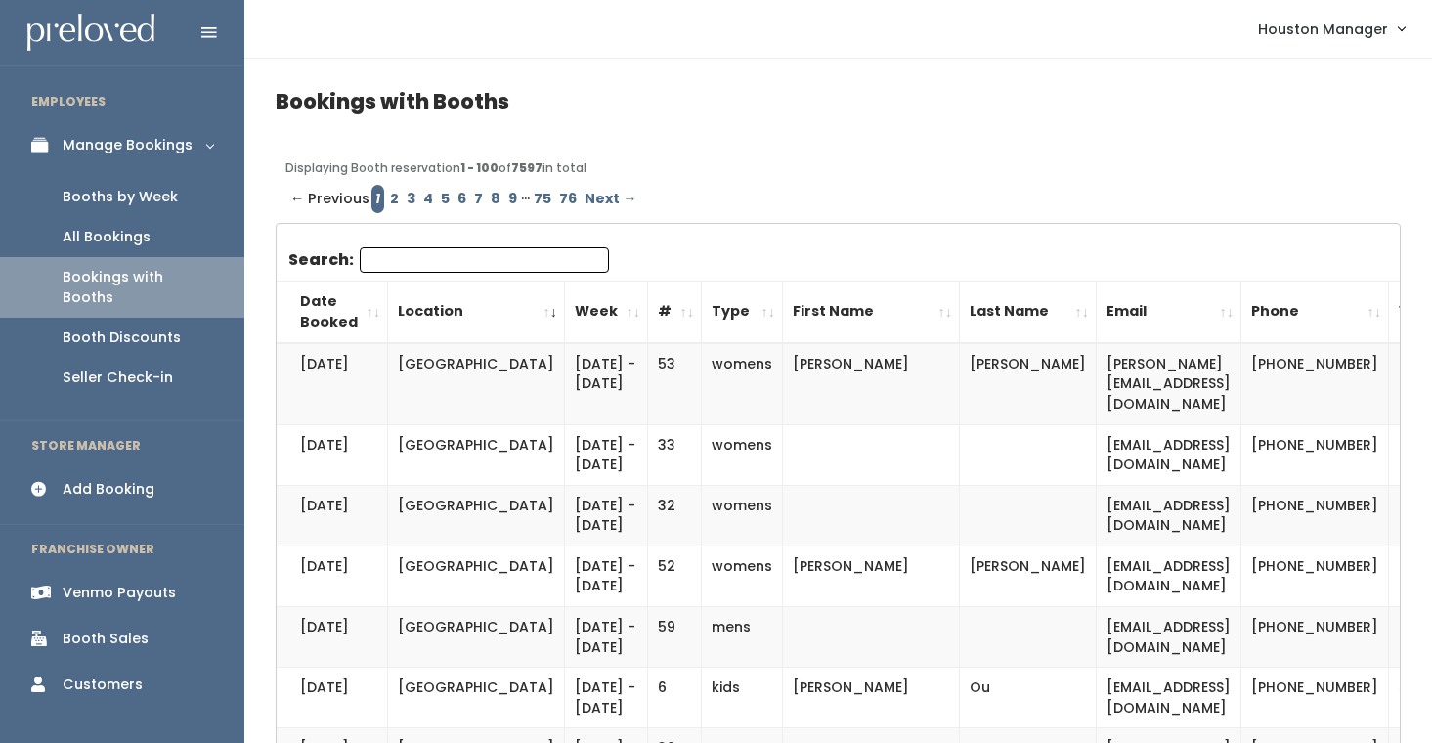
click at [434, 268] on input "Search:" at bounding box center [484, 259] width 249 height 25
paste input "[EMAIL_ADDRESS][DOMAIN_NAME]"
type input "kaileekirk@gmail.com"
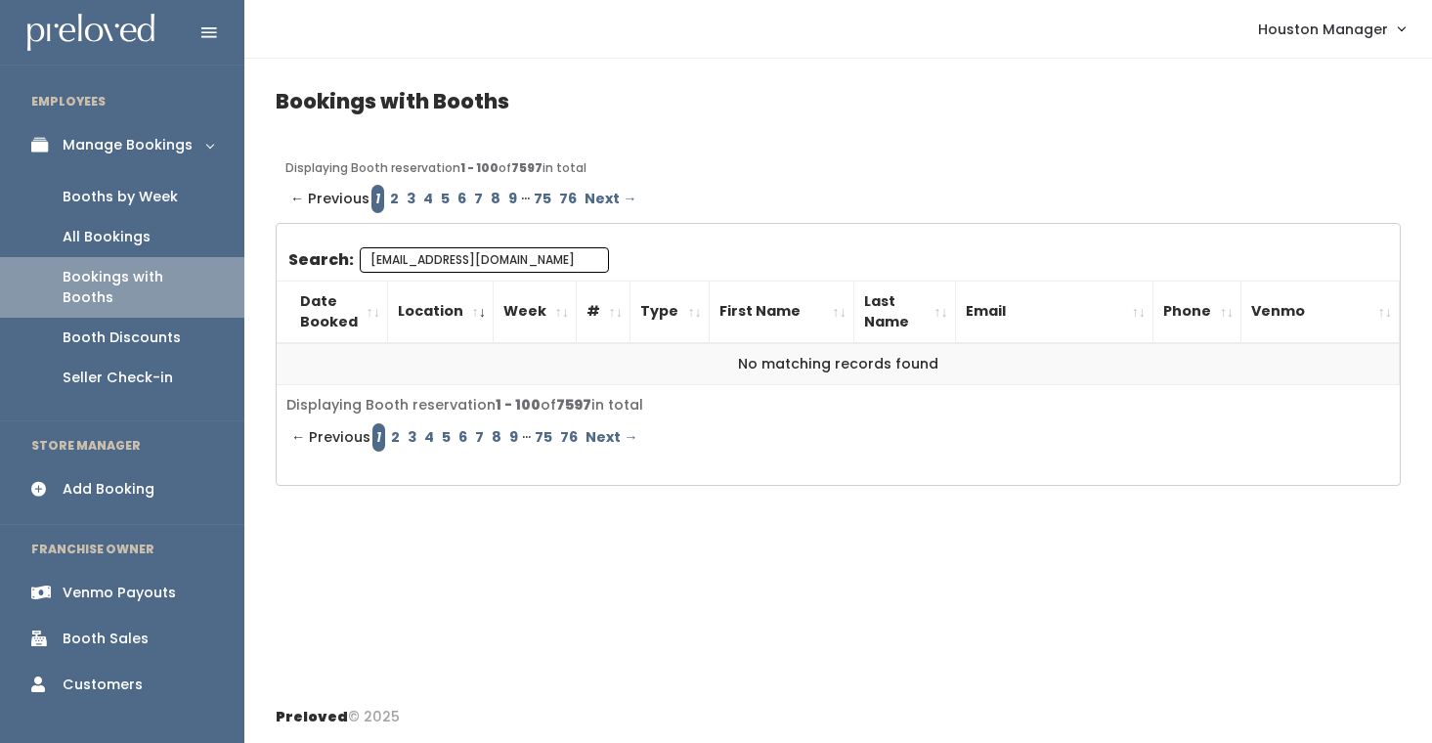
click at [484, 260] on input "kaileekirk@gmail.com" at bounding box center [484, 259] width 249 height 25
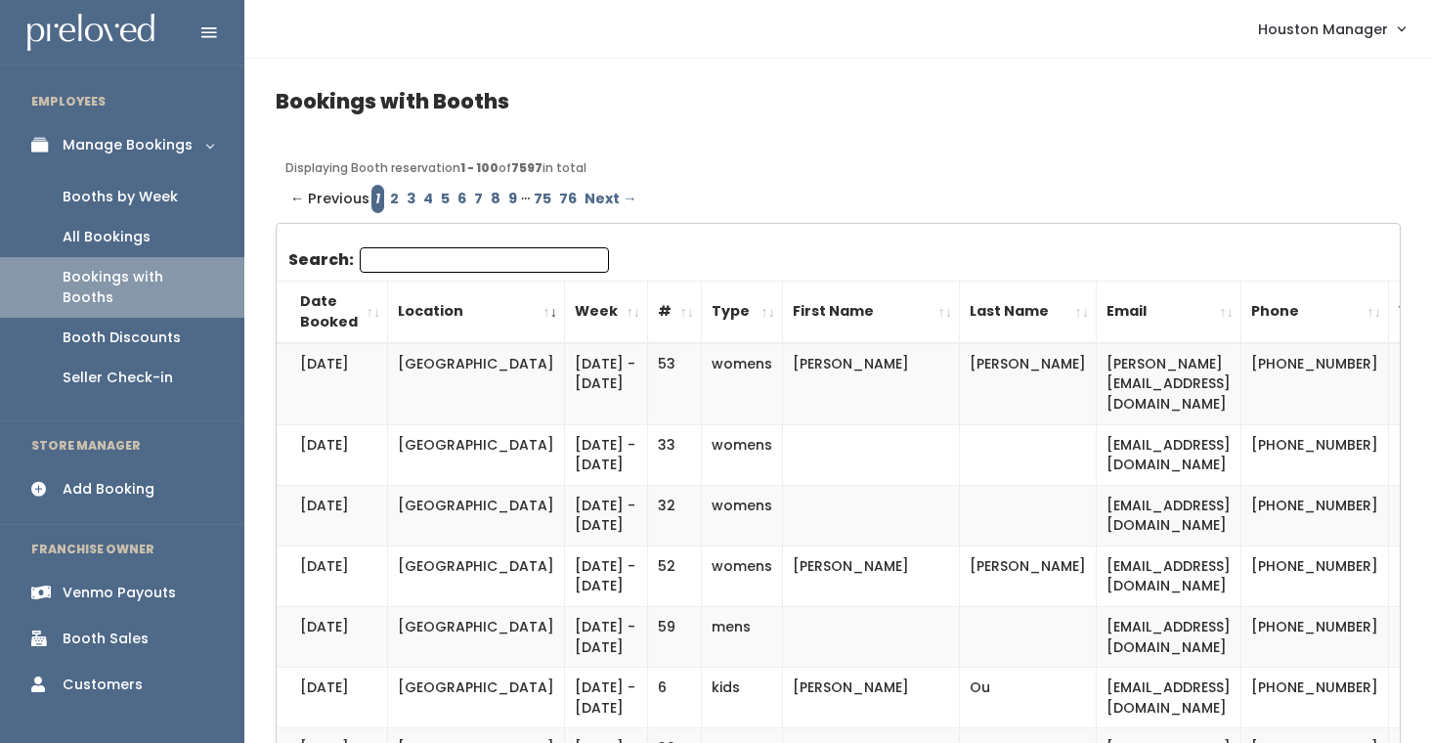
click at [172, 196] on div "Booths by Week" at bounding box center [120, 197] width 115 height 21
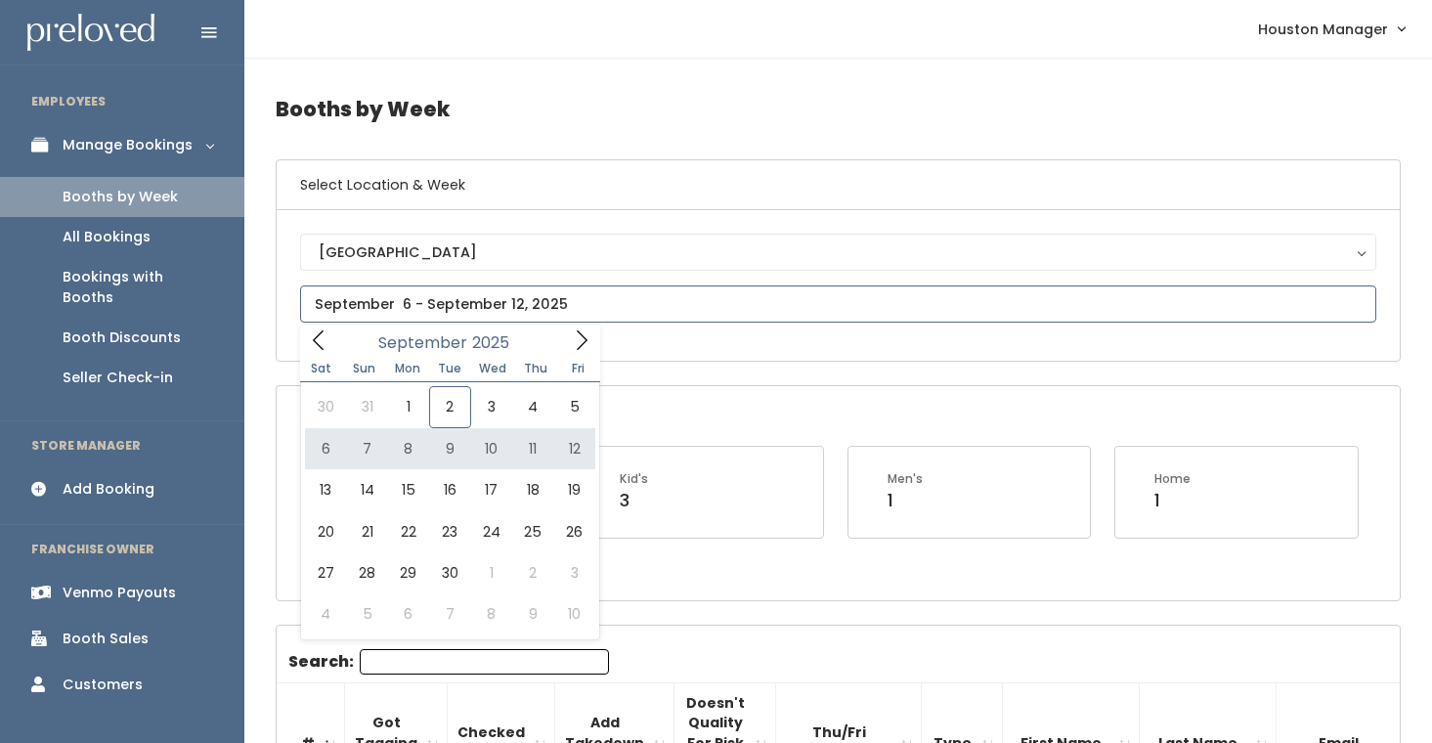
type input "[DATE] to [DATE]"
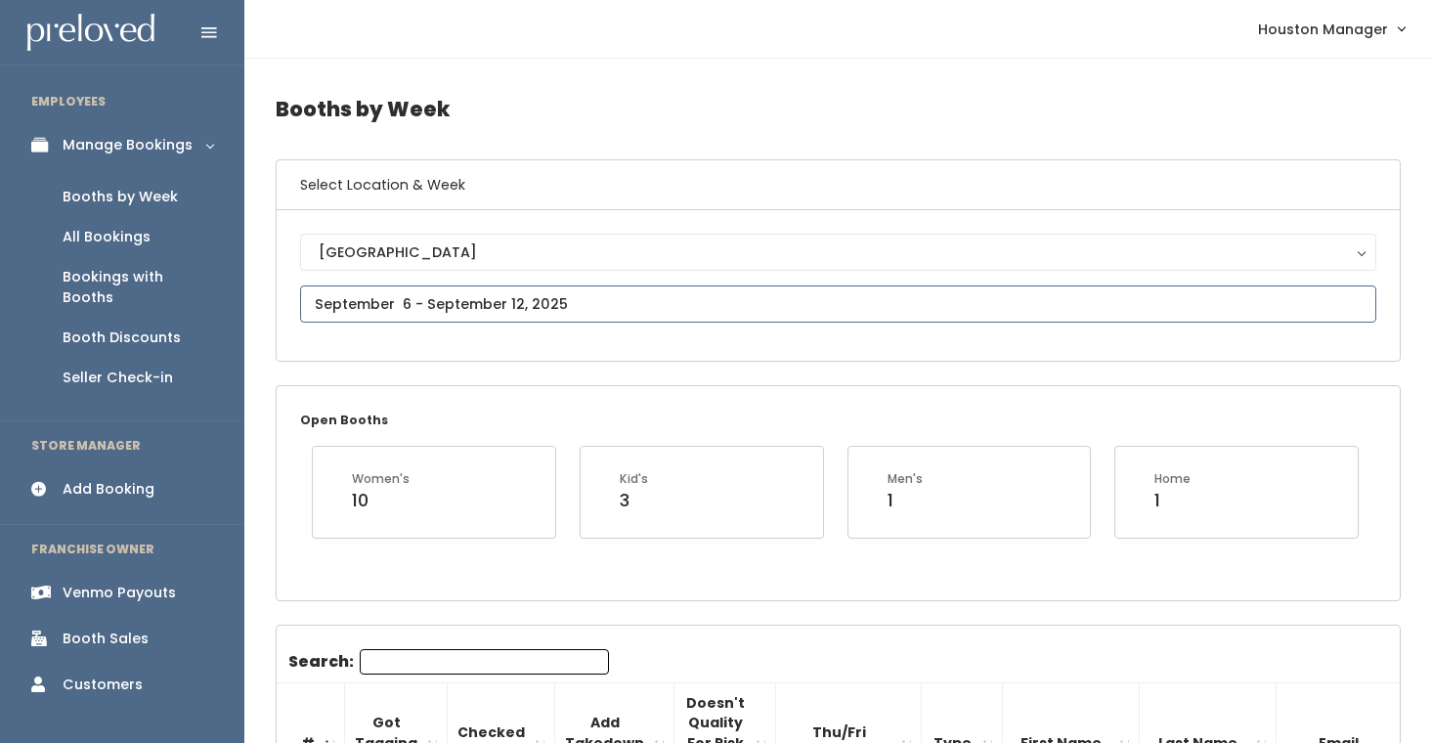
click at [449, 292] on input "text" at bounding box center [838, 303] width 1076 height 37
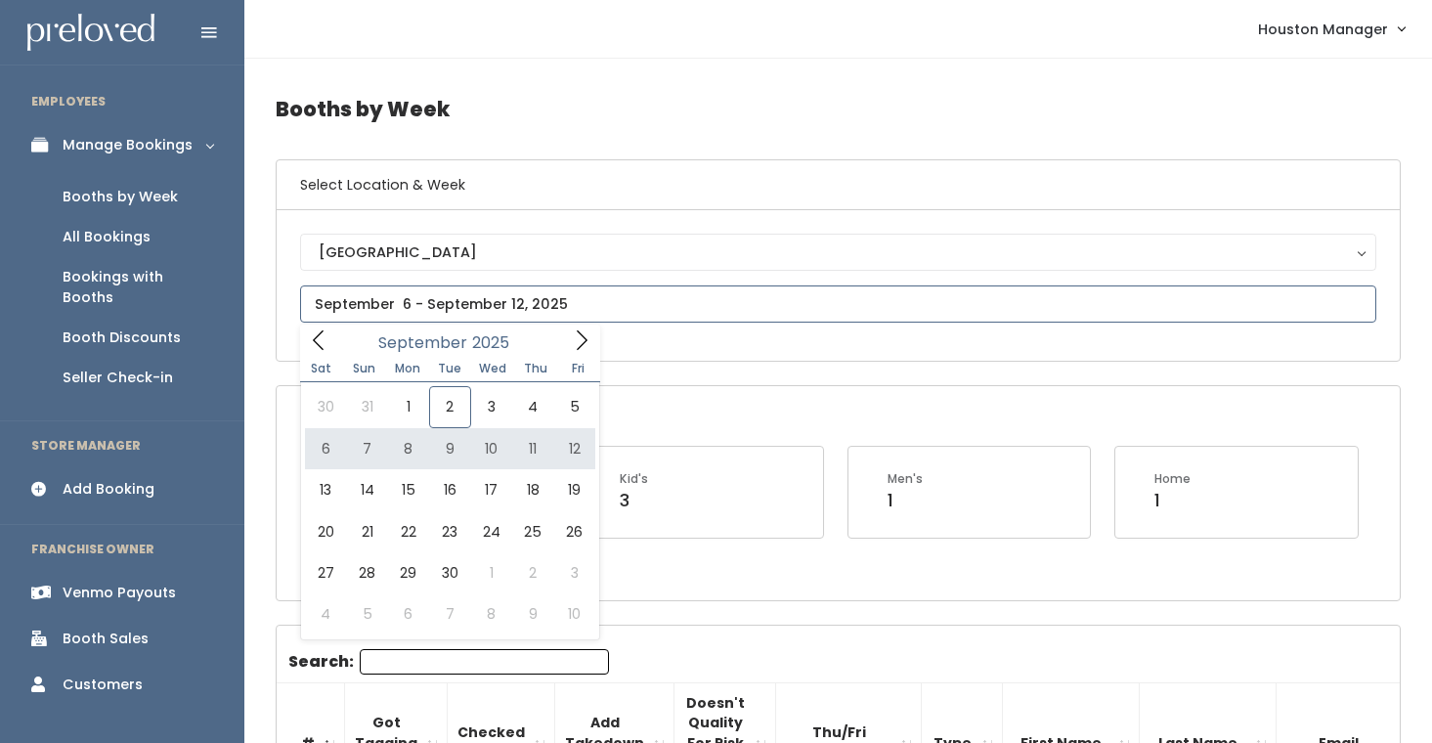
type input "September 6 to September 12"
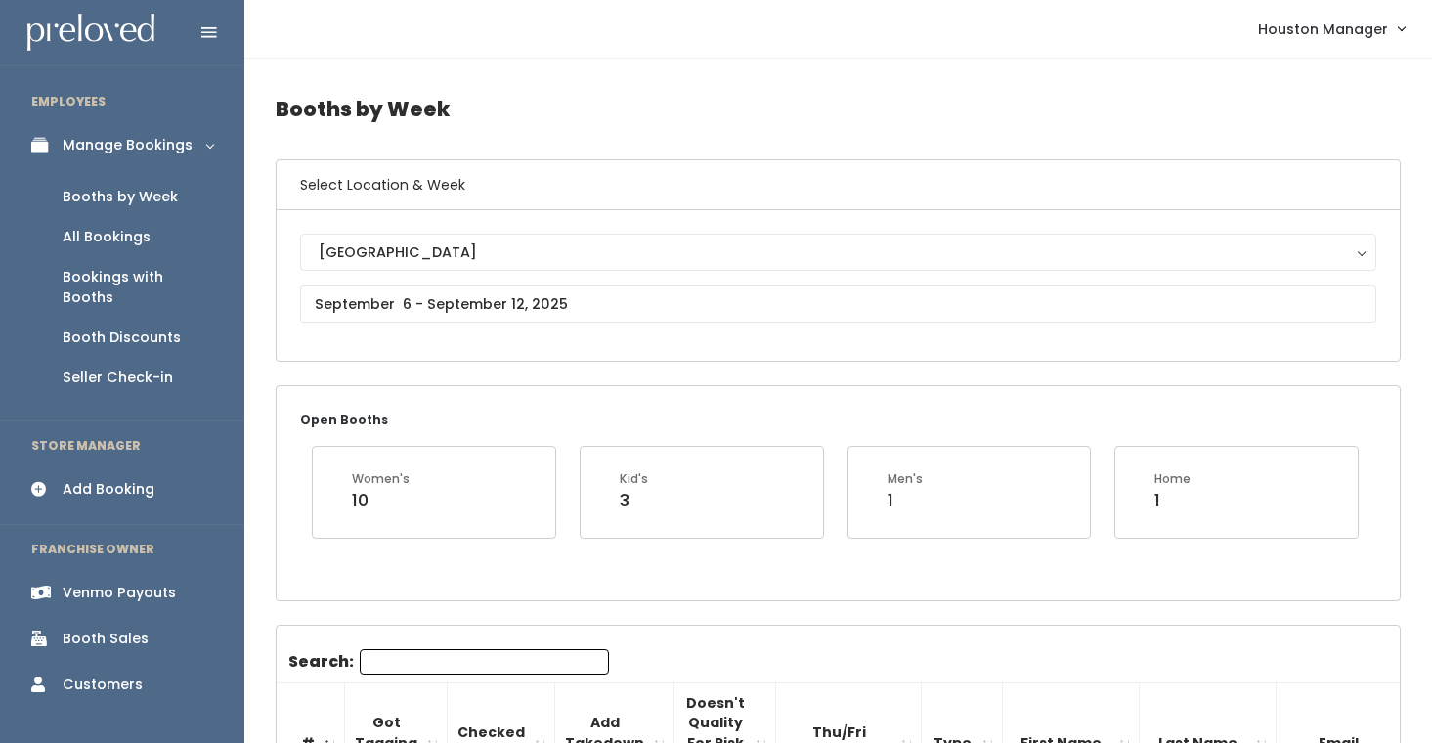
click at [413, 671] on input "Search:" at bounding box center [484, 661] width 249 height 25
type input "L"
type input "A"
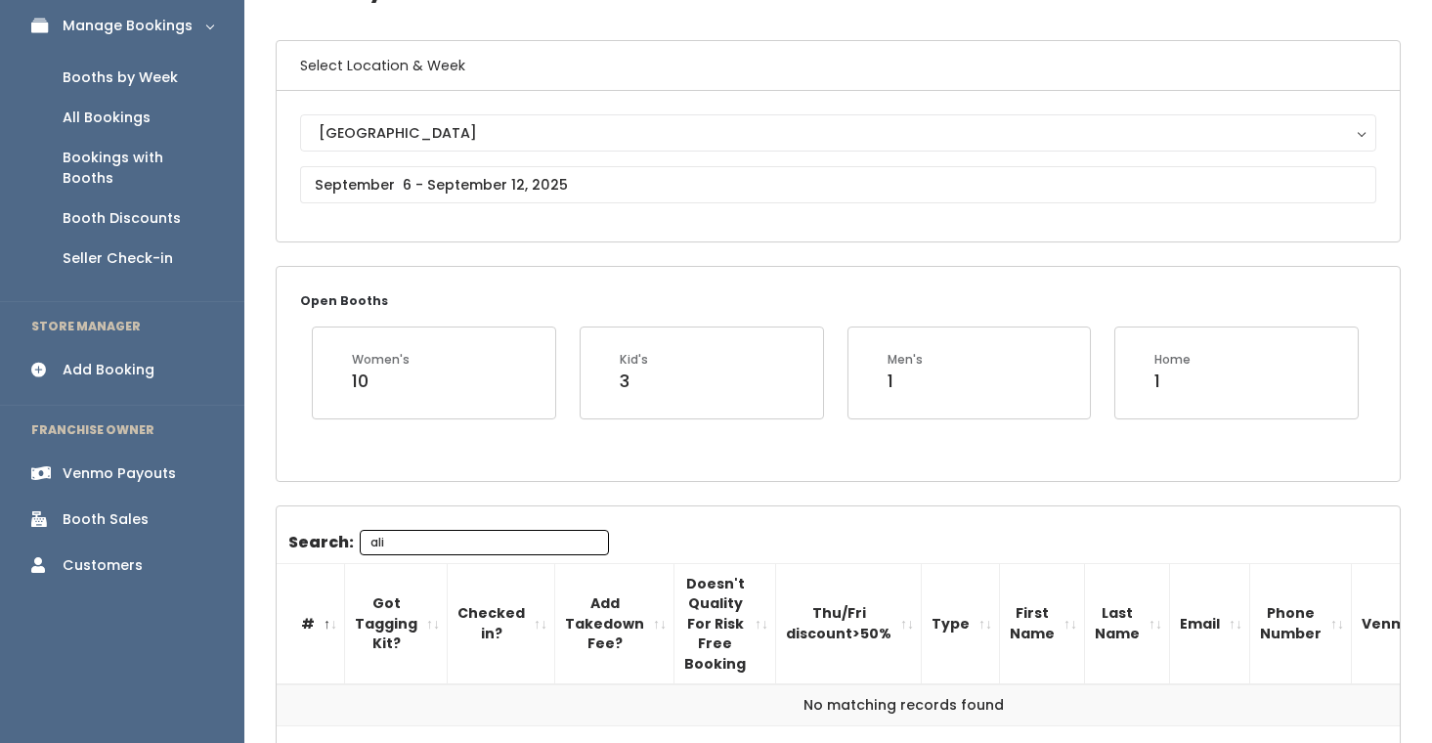
scroll to position [249, 0]
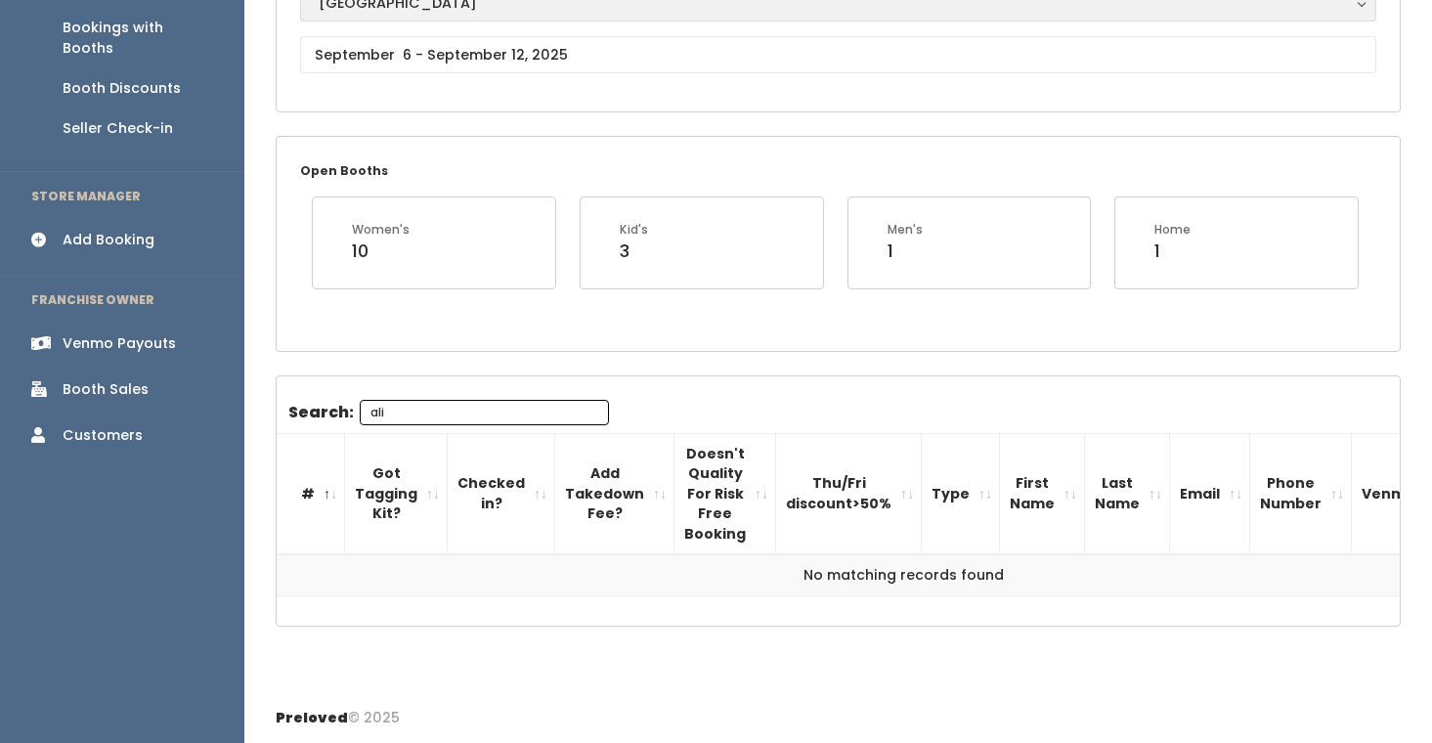
type input "ali"
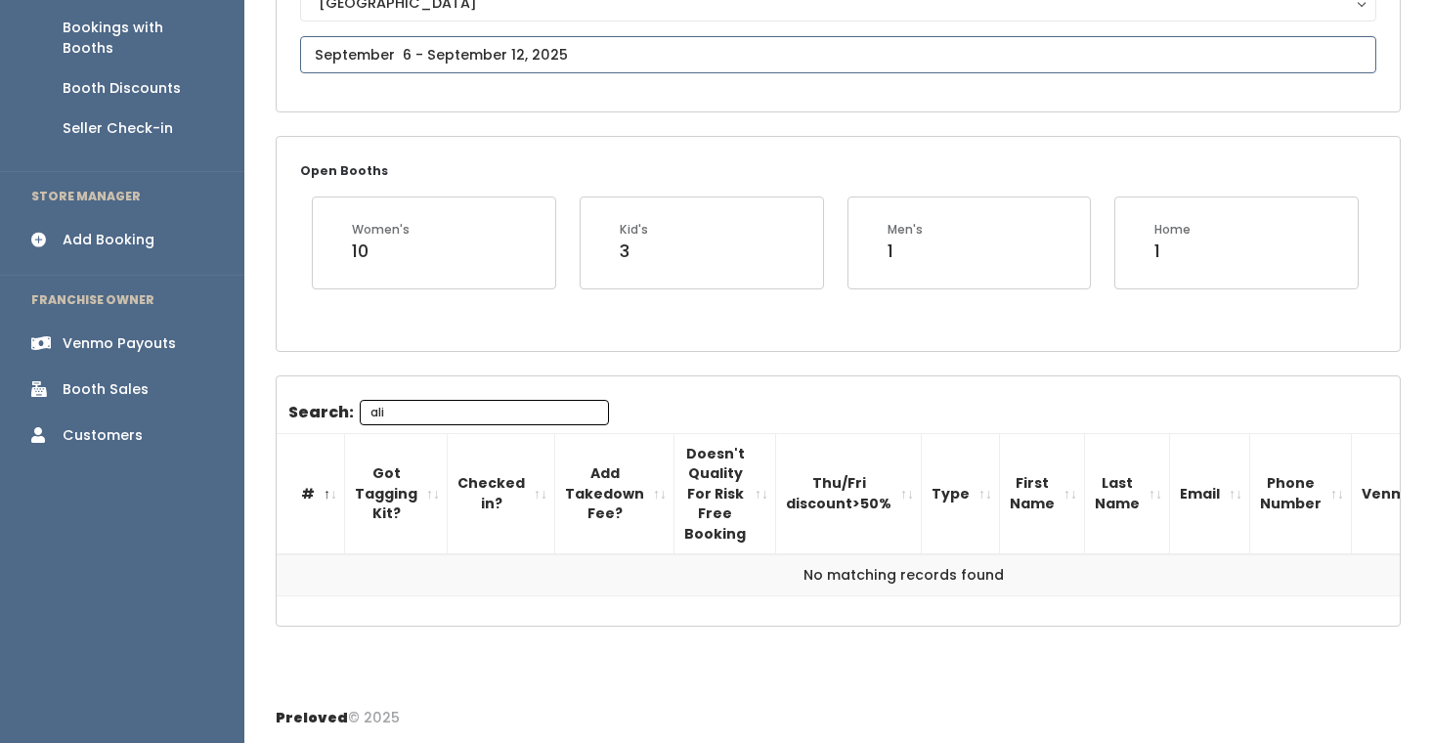
click at [408, 58] on input "text" at bounding box center [838, 54] width 1076 height 37
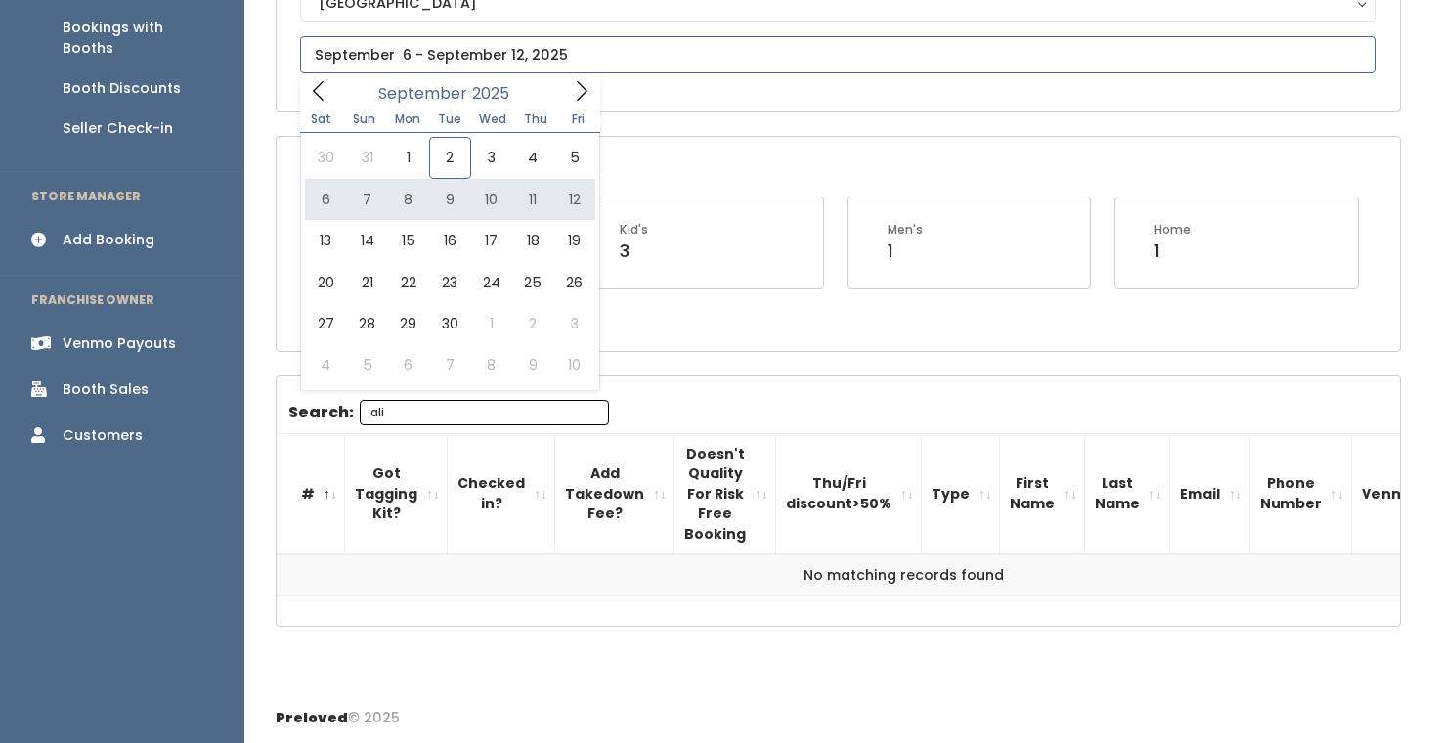
type input "September 6 to September 12"
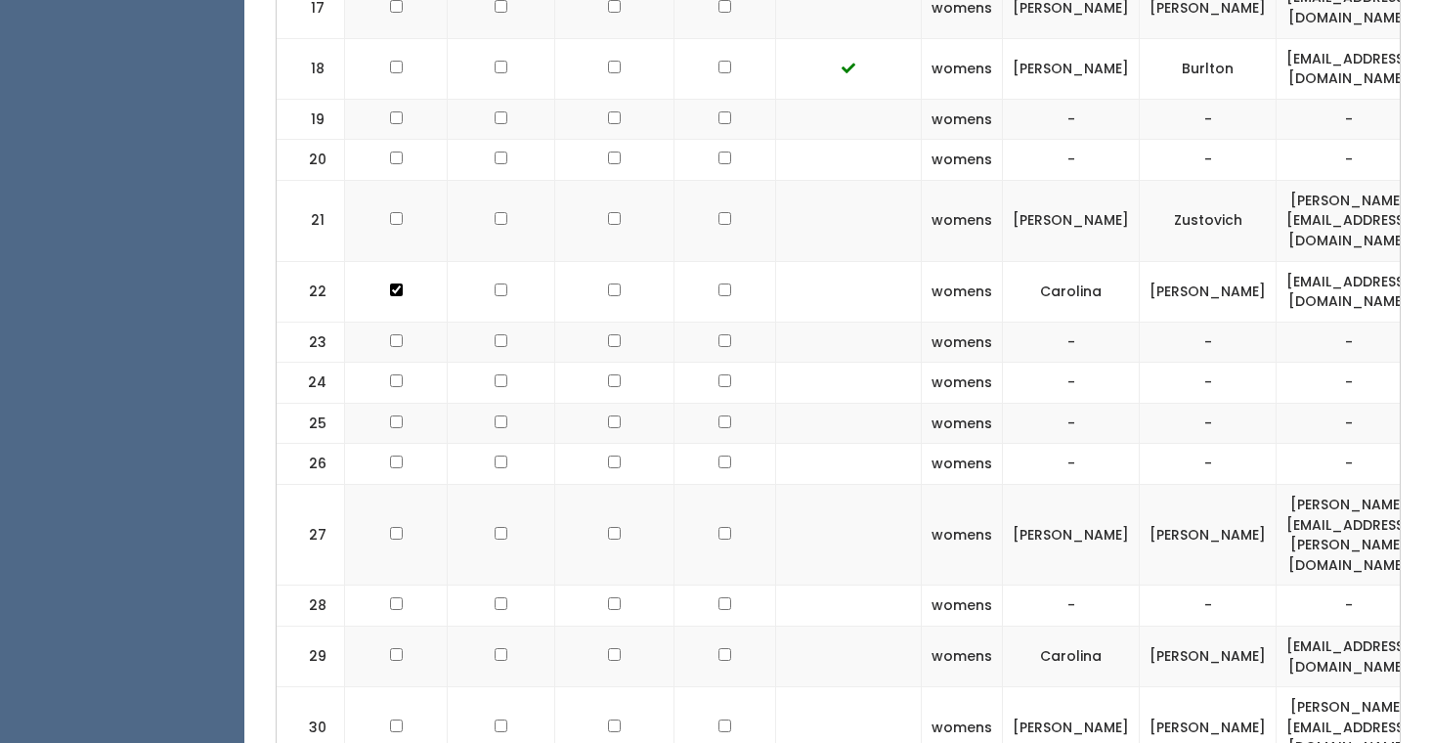
scroll to position [1457, 0]
